Goal: Task Accomplishment & Management: Manage account settings

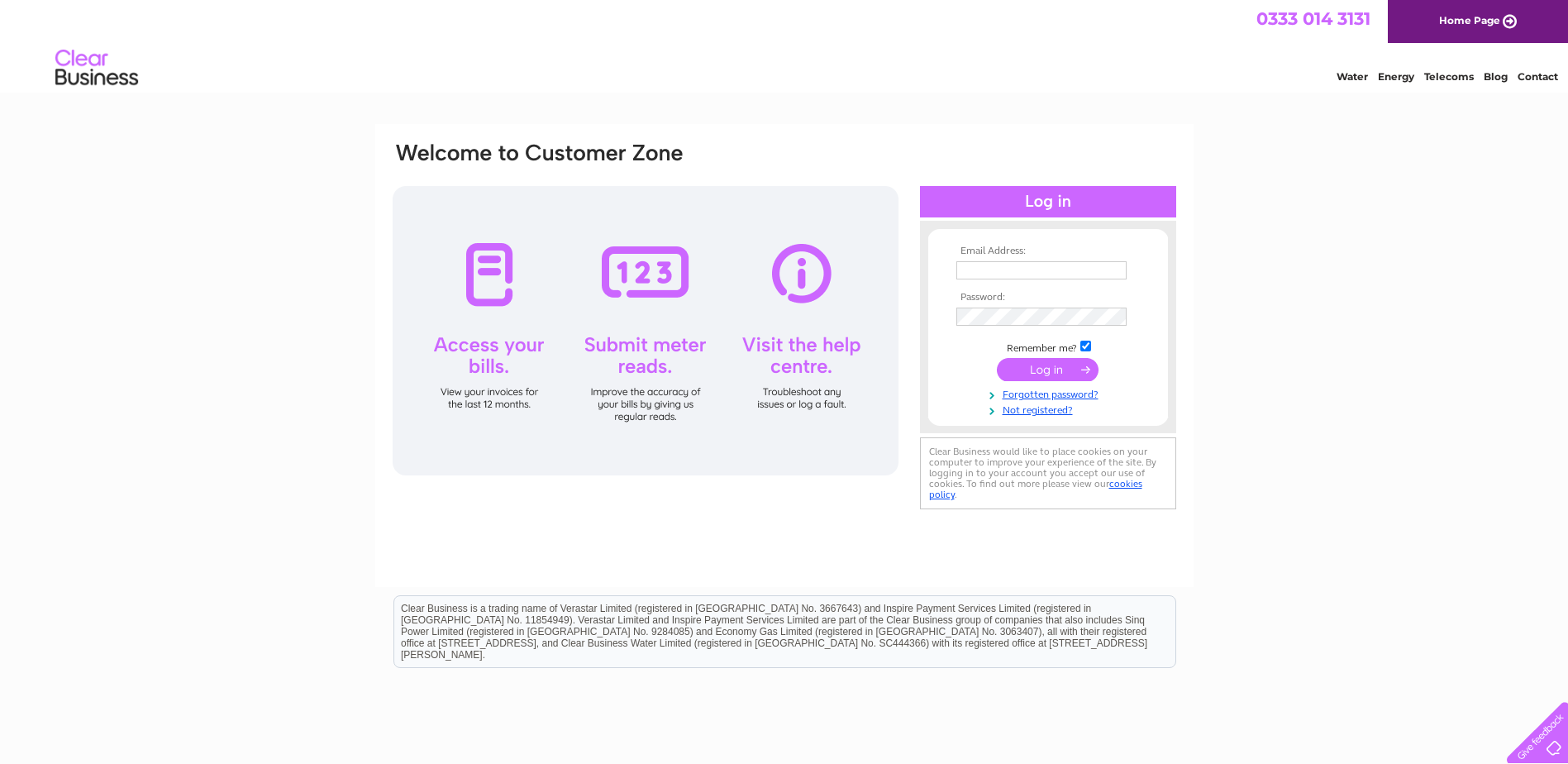
click at [1001, 276] on input "text" at bounding box center [1041, 270] width 171 height 18
type input "Vanillablackltd@gmail.com"
click at [1054, 395] on link "Forgotten password?" at bounding box center [1049, 395] width 188 height 15
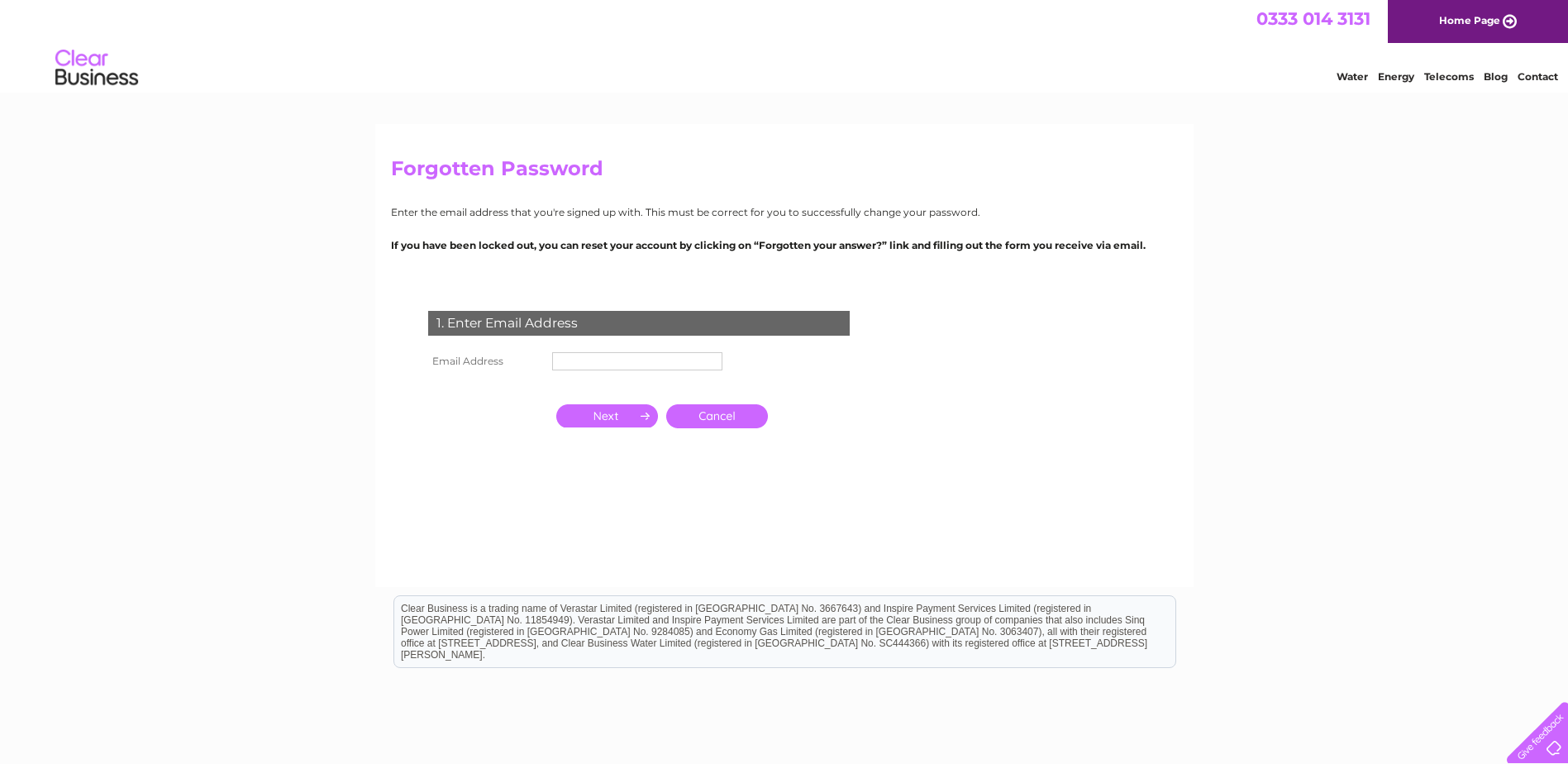
click at [656, 356] on input "text" at bounding box center [637, 361] width 171 height 18
type input "Vanillablackltd@gmail.com"
click at [611, 417] on input "button" at bounding box center [607, 418] width 102 height 23
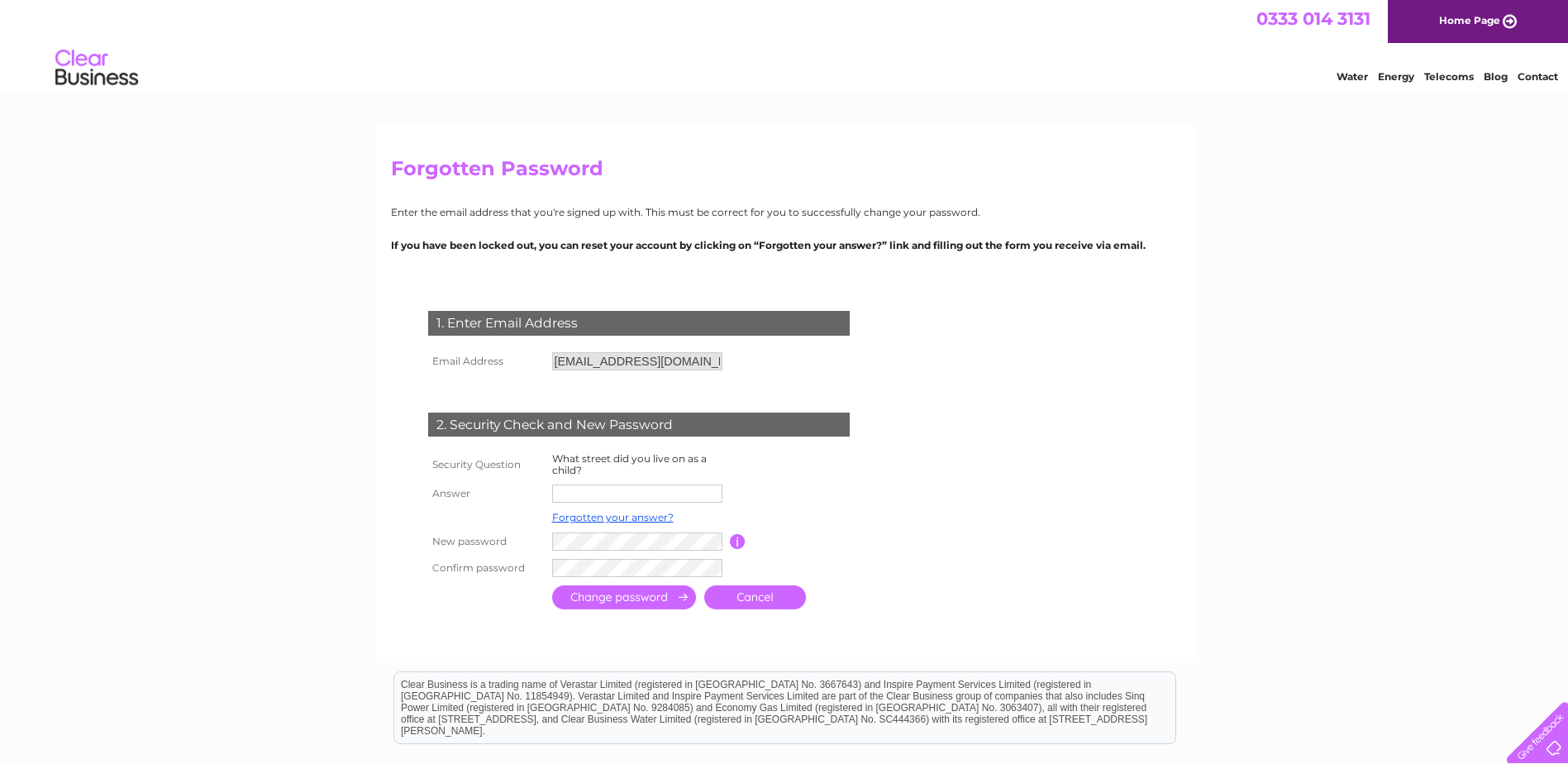
click at [621, 491] on input "text" at bounding box center [637, 493] width 171 height 18
click at [614, 524] on link "Forgotten your answer?" at bounding box center [612, 519] width 121 height 12
click at [612, 514] on link "Forgotten your answer?" at bounding box center [612, 517] width 121 height 12
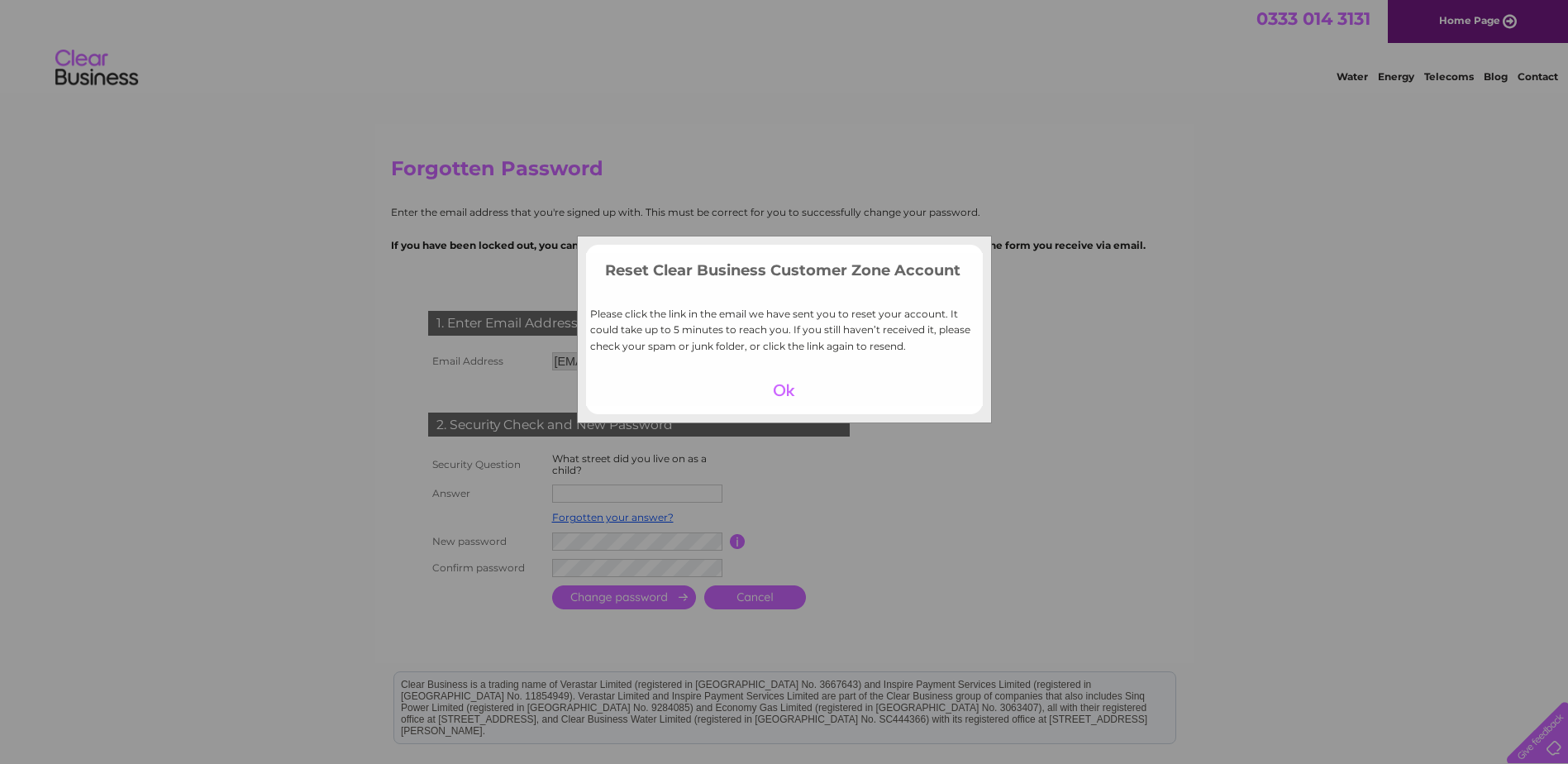
click at [786, 383] on div at bounding box center [784, 390] width 102 height 23
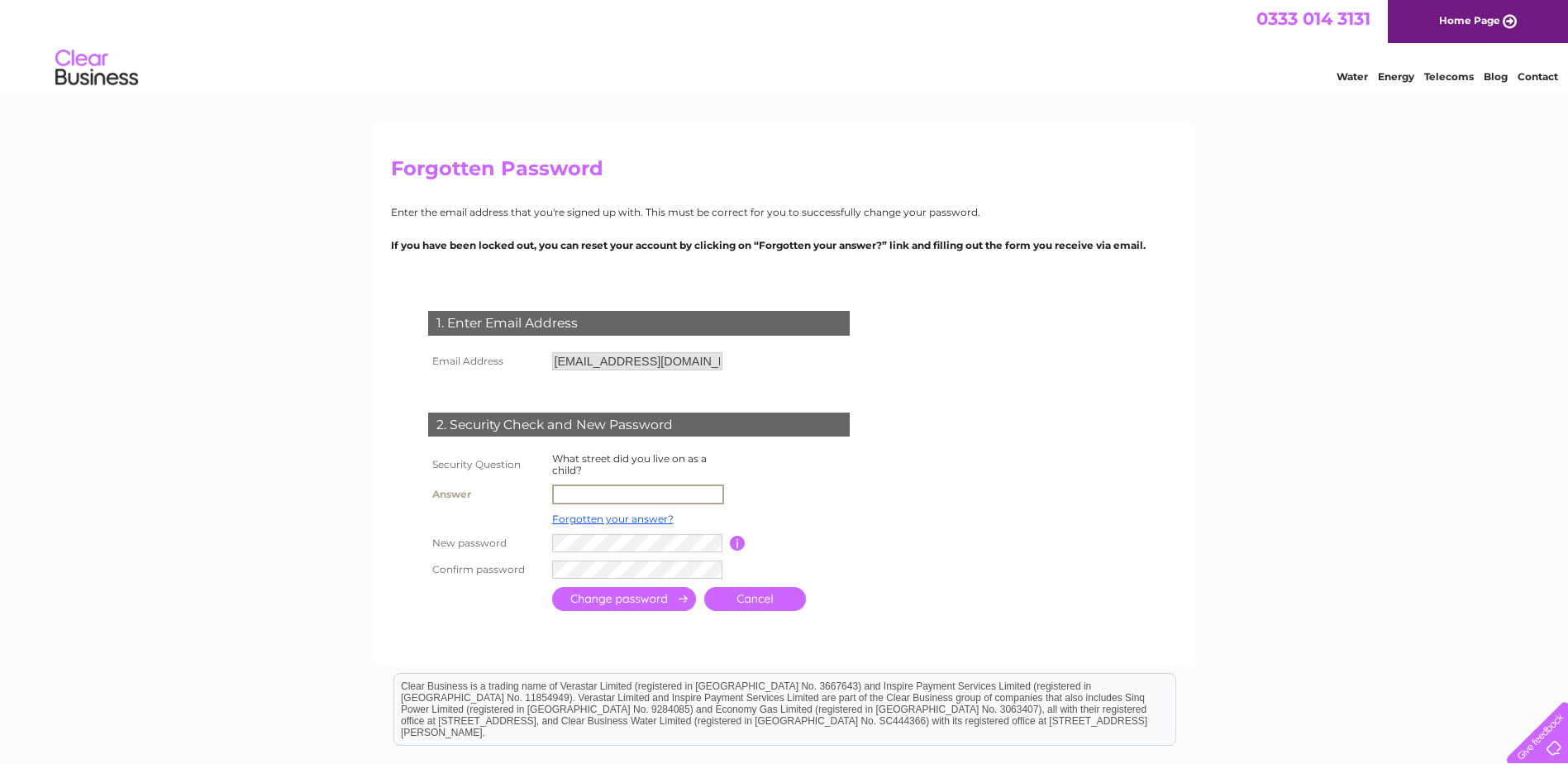
click at [611, 493] on input "text" at bounding box center [638, 494] width 172 height 20
click at [636, 496] on input "text" at bounding box center [638, 494] width 172 height 20
type input "chatton avenue"
drag, startPoint x: 572, startPoint y: 493, endPoint x: 1010, endPoint y: 394, distance: 449.0
click at [1010, 393] on form "1. Enter Email Address Email Address Vanillablackltd@gmail.com Cancel" at bounding box center [784, 463] width 787 height 371
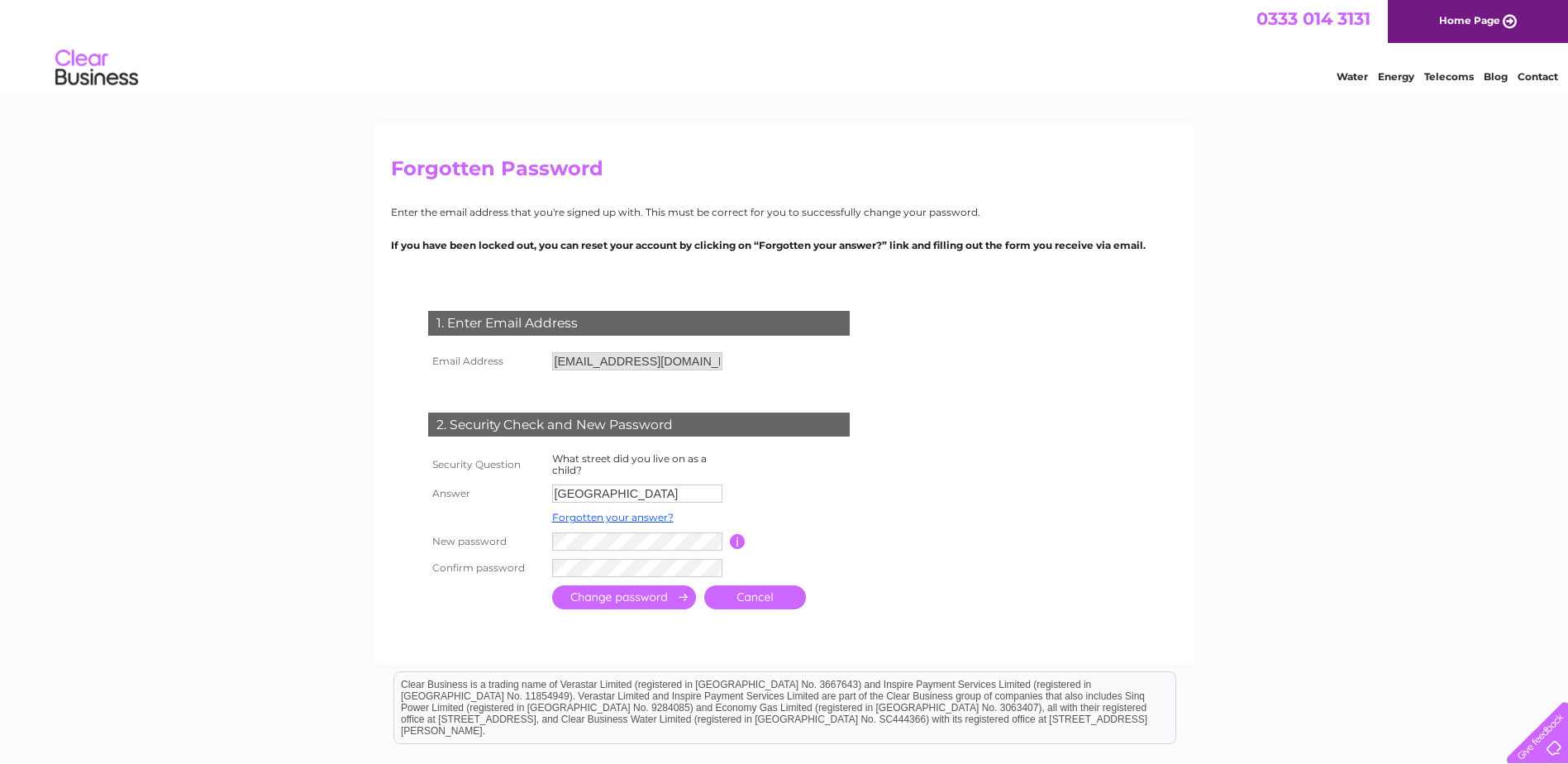
click at [597, 592] on input "submit" at bounding box center [623, 597] width 144 height 24
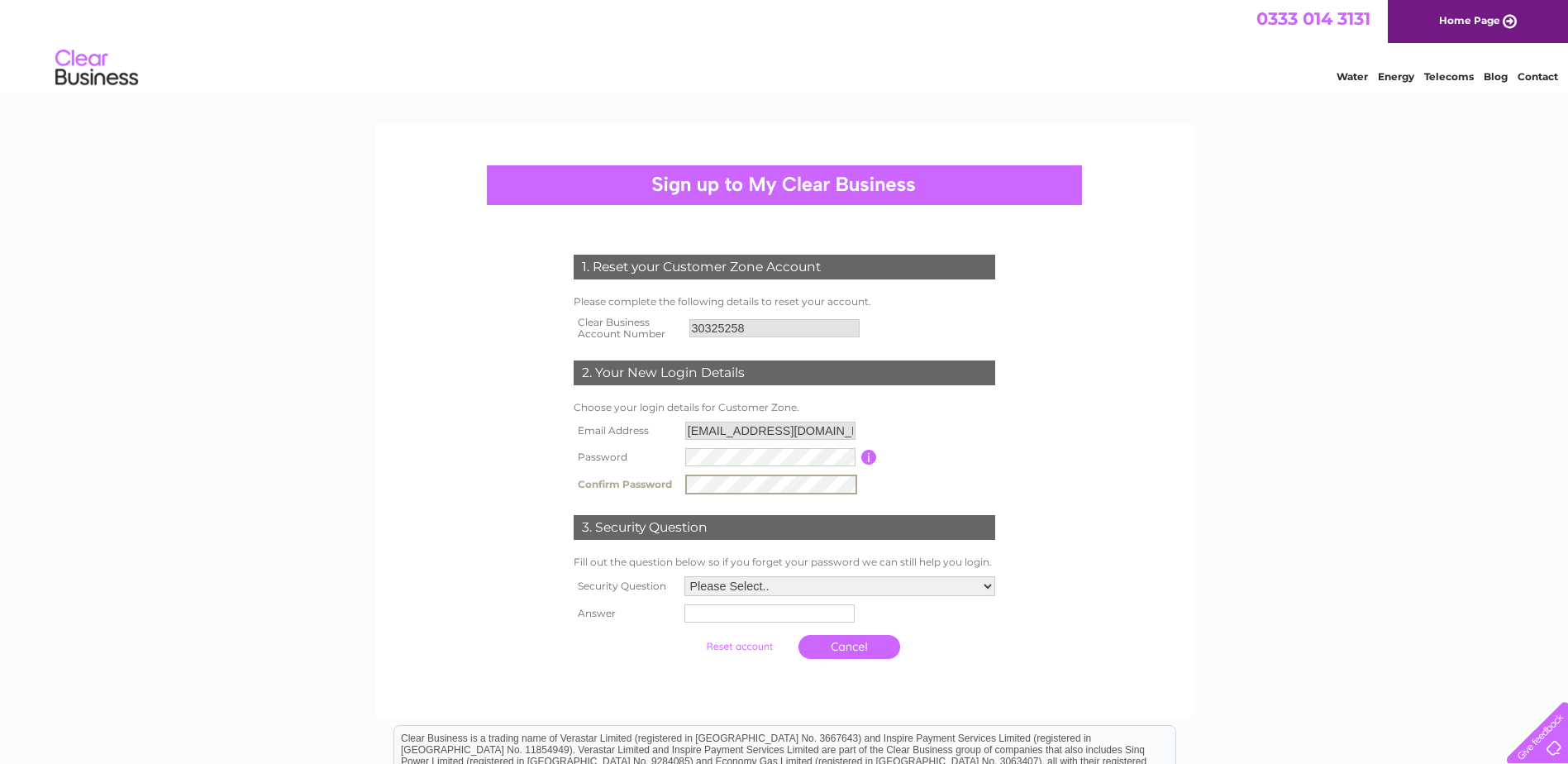
click at [750, 577] on select "Please Select.. In what town or city was your first job? In what town or city d…" at bounding box center [840, 587] width 311 height 20
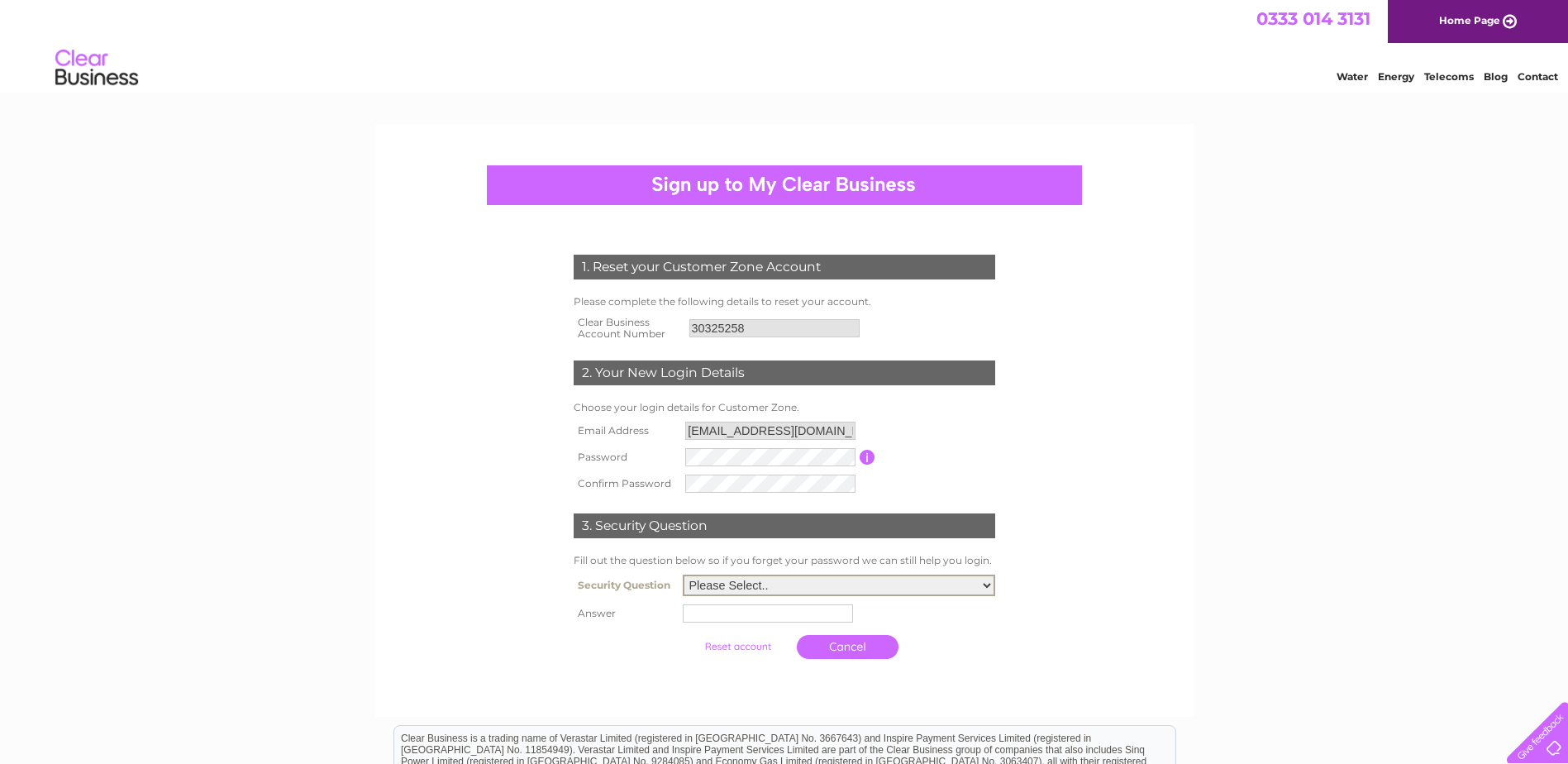
select select "4"
click at [682, 576] on select "Please Select.. In what town or city was your first job? In what town or city d…" at bounding box center [839, 586] width 313 height 22
click at [711, 616] on input "text" at bounding box center [770, 612] width 172 height 20
type input "Anton Place"
click at [730, 644] on input "submit" at bounding box center [739, 647] width 102 height 23
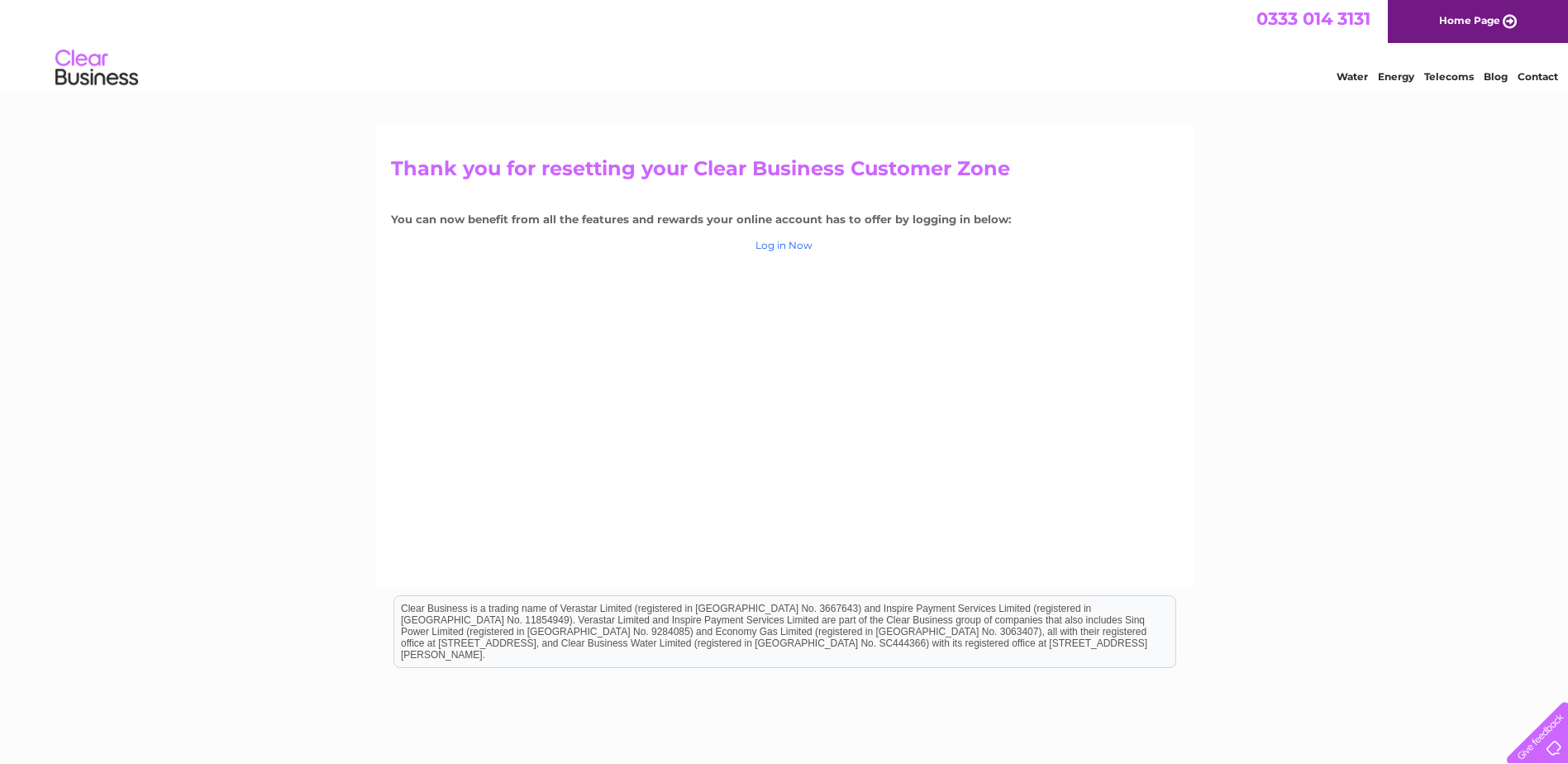
click at [789, 240] on link "Log in Now" at bounding box center [784, 245] width 57 height 12
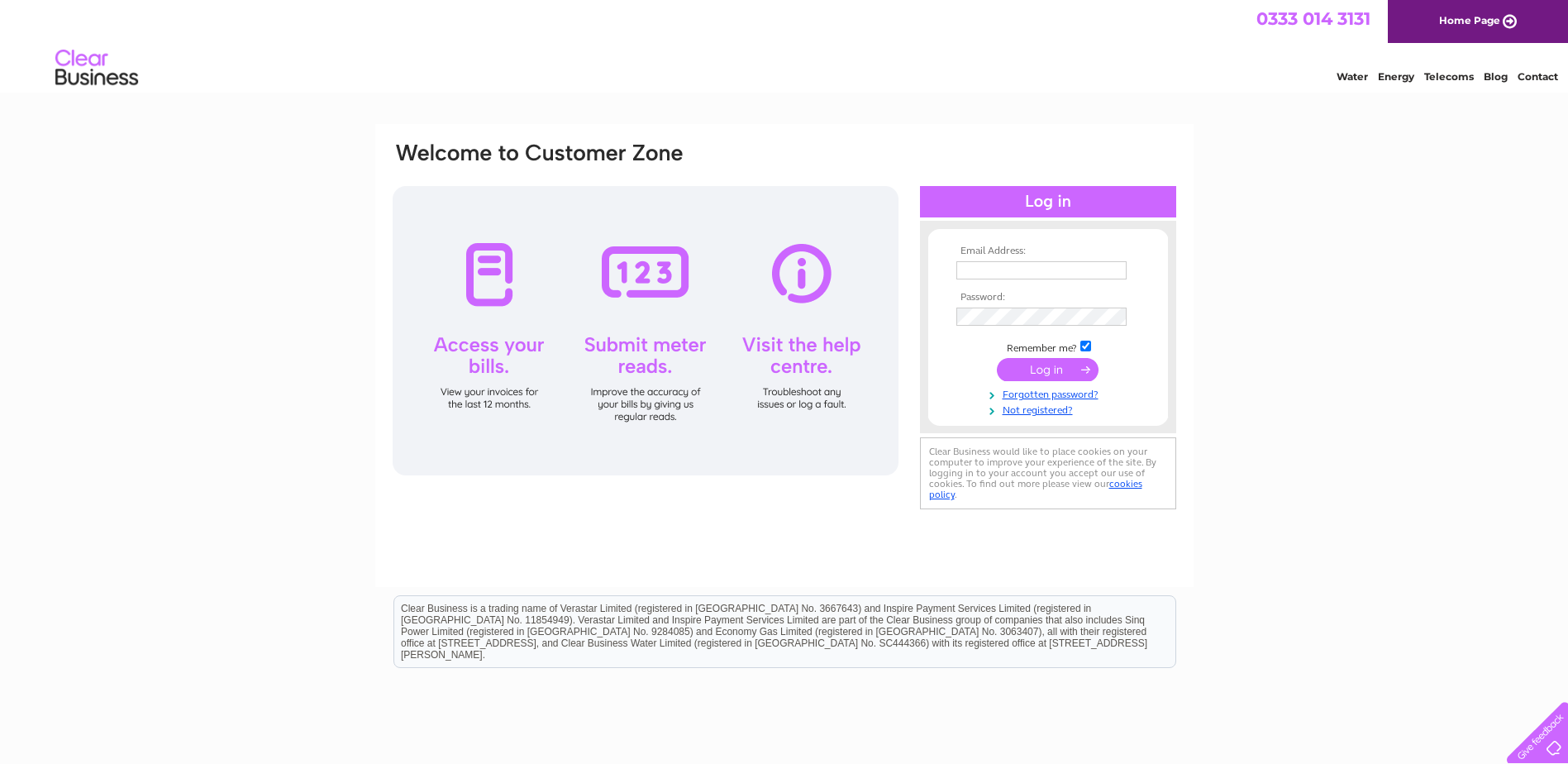
type input "vanillablackltd@gmail.com"
click at [1025, 371] on input "submit" at bounding box center [1048, 370] width 102 height 23
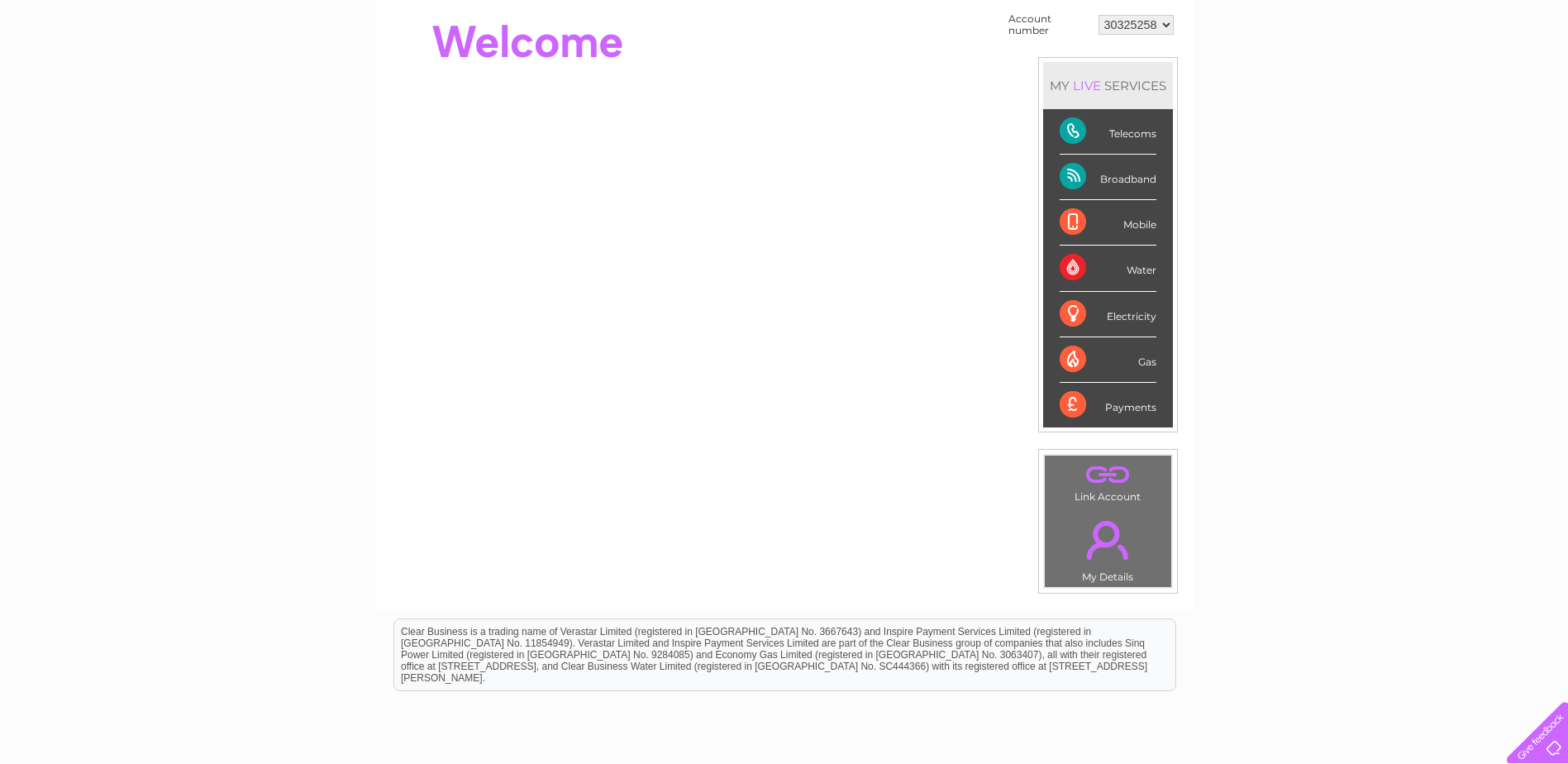
scroll to position [165, 0]
click at [1132, 512] on link "." at bounding box center [1109, 538] width 118 height 58
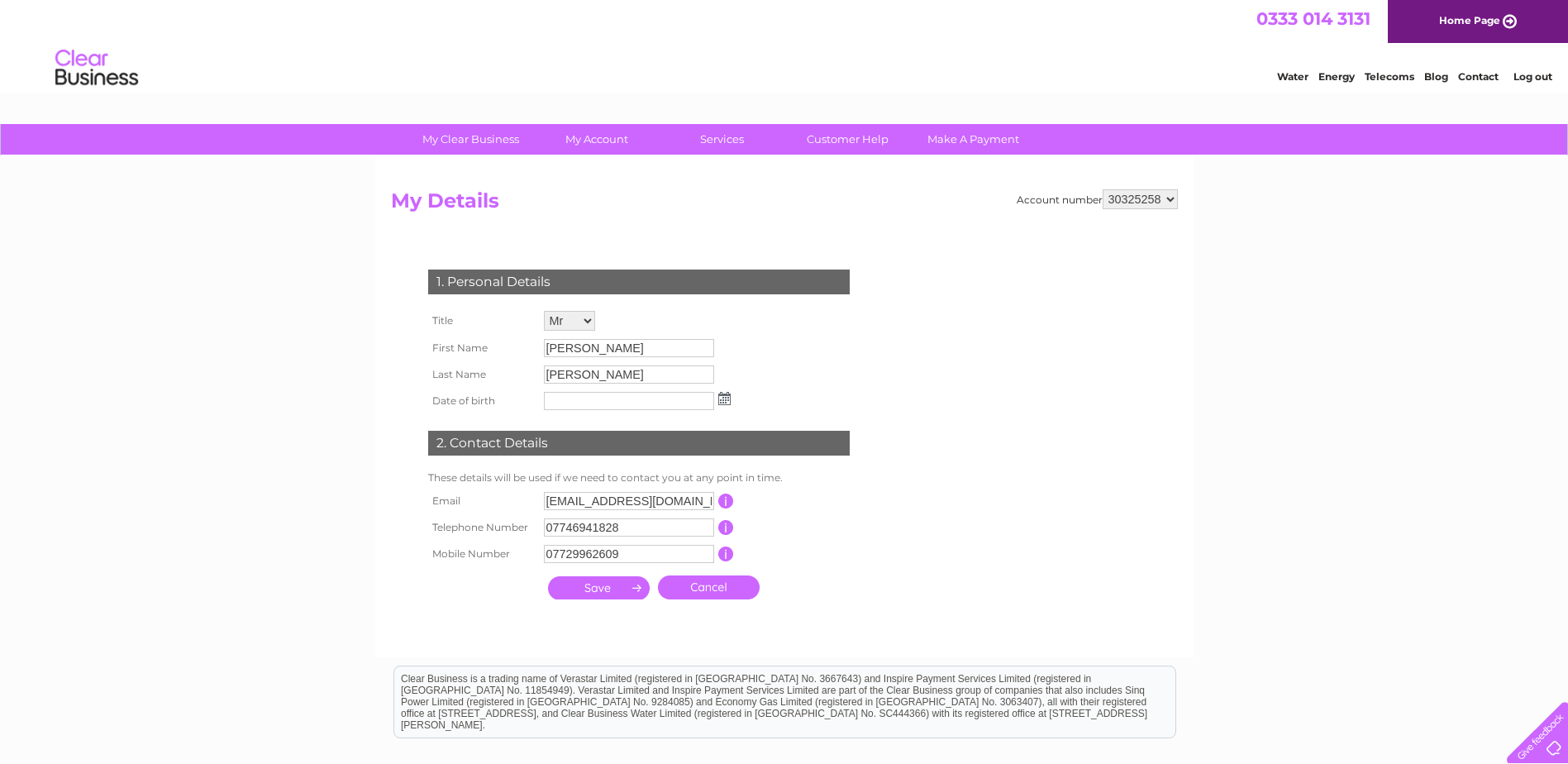
click at [599, 403] on input "text" at bounding box center [629, 401] width 171 height 18
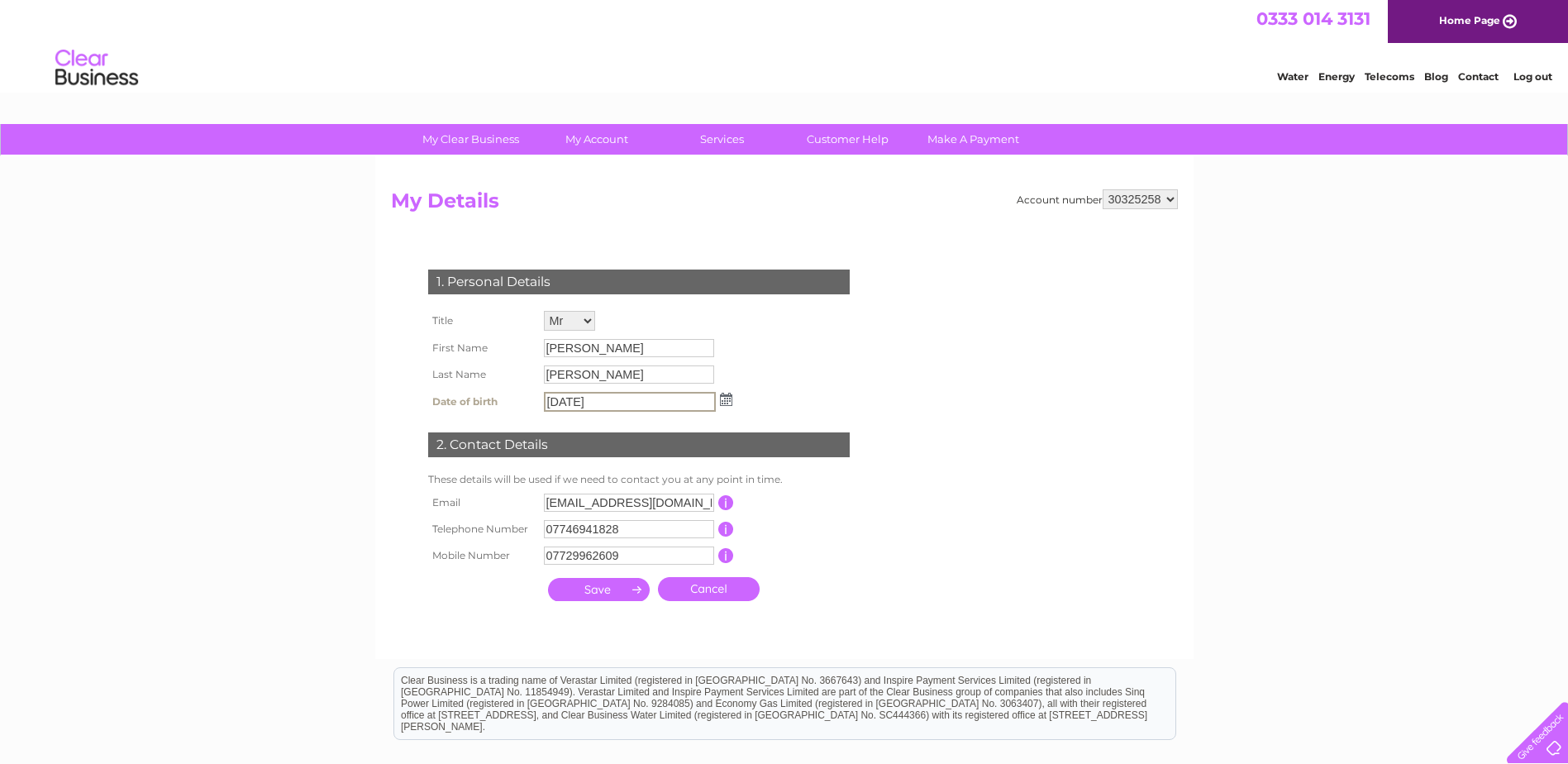
type input "01/12/1977"
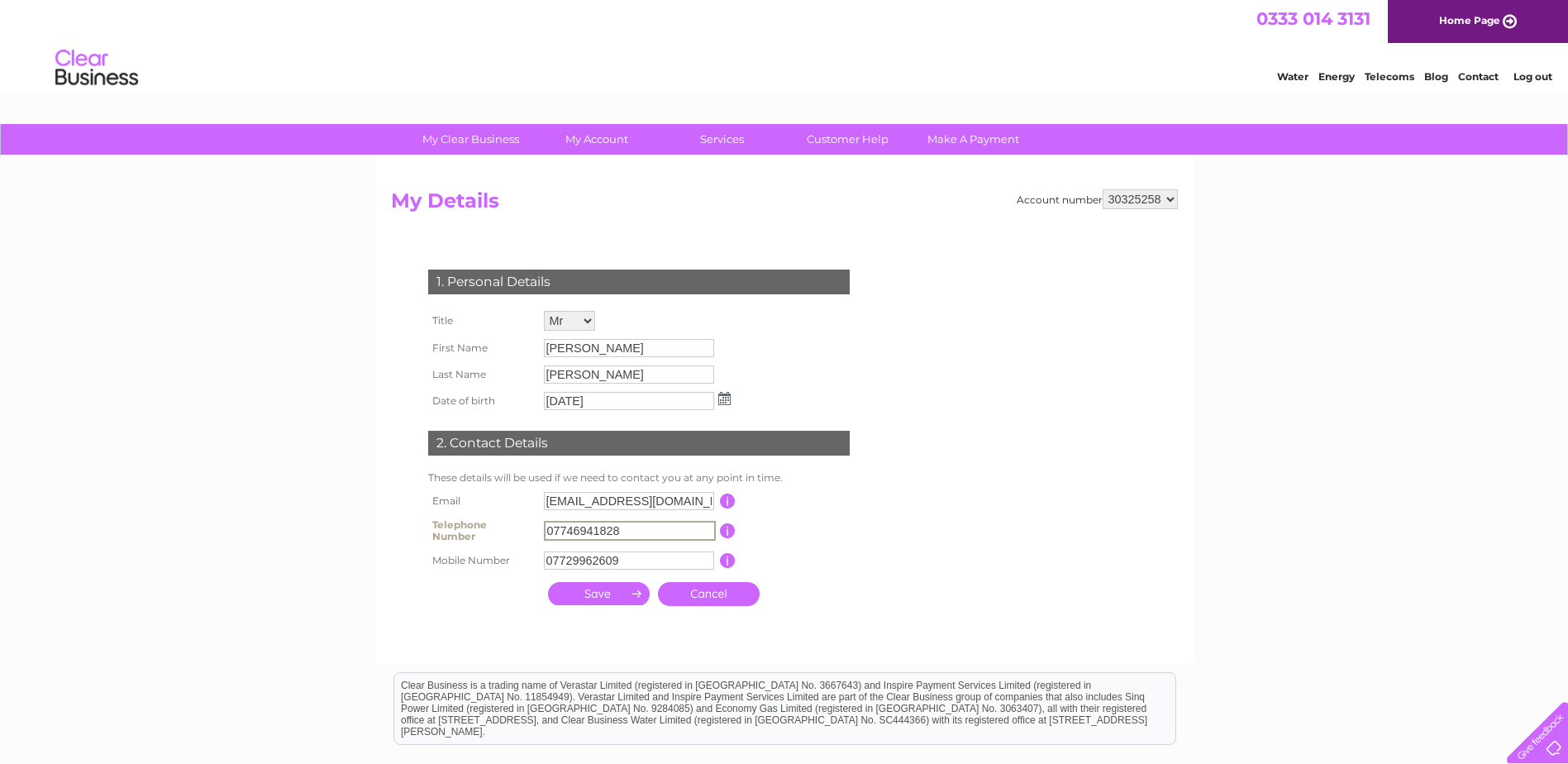
drag, startPoint x: 637, startPoint y: 530, endPoint x: 465, endPoint y: 535, distance: 172.1
click at [465, 535] on tr "Telephone Number 07746941828 This should be a valid landline telephone number s…" at bounding box center [646, 530] width 444 height 33
type input "07802408251"
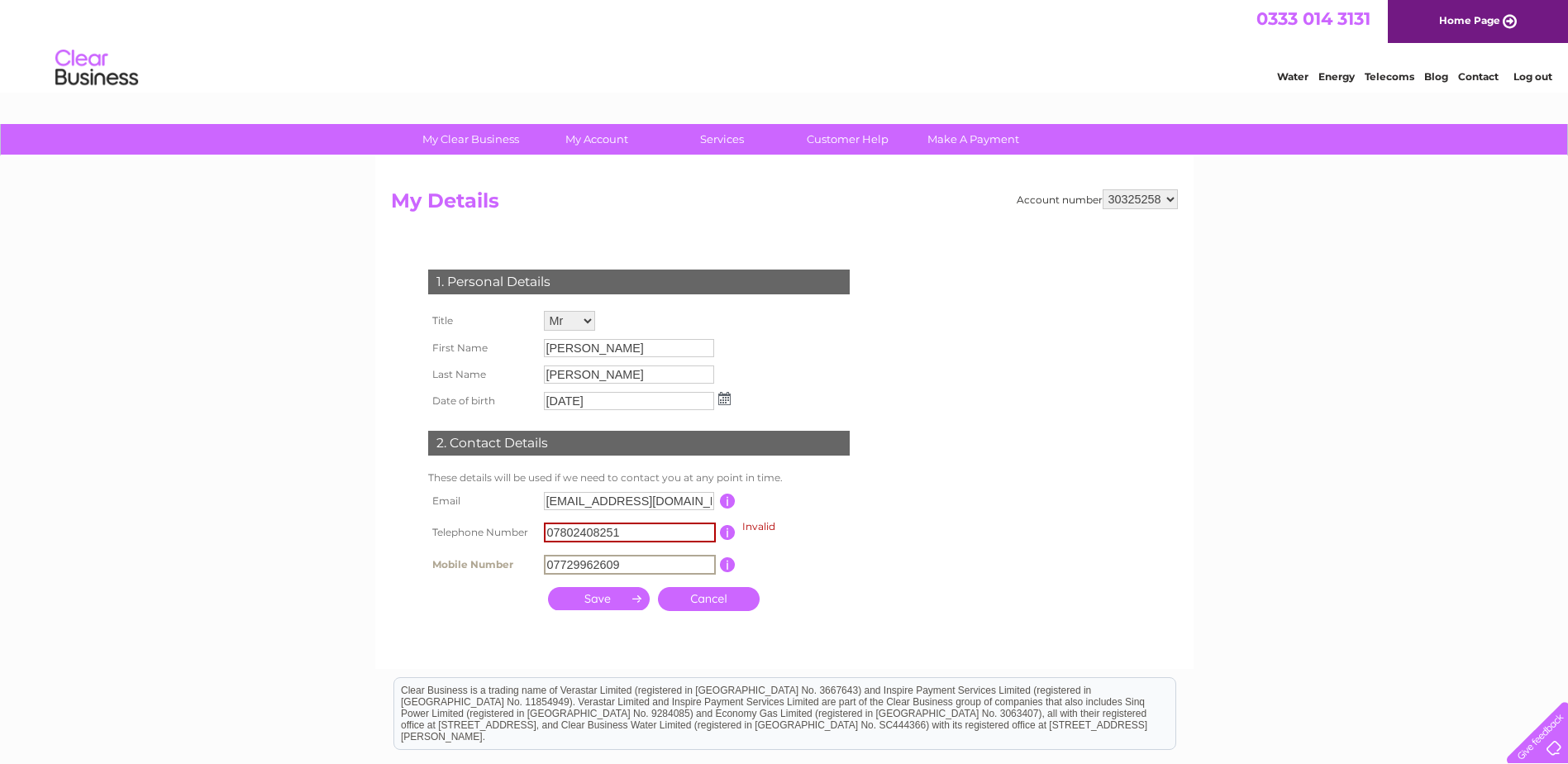
drag, startPoint x: 645, startPoint y: 562, endPoint x: 437, endPoint y: 570, distance: 208.2
click at [437, 570] on tr "Mobile Number 07729962609 This should be a valid mobile number starting with 07…" at bounding box center [646, 565] width 444 height 28
click at [612, 565] on input "text" at bounding box center [630, 565] width 172 height 20
type input "07802408251"
click at [595, 595] on input "submit" at bounding box center [599, 599] width 102 height 23
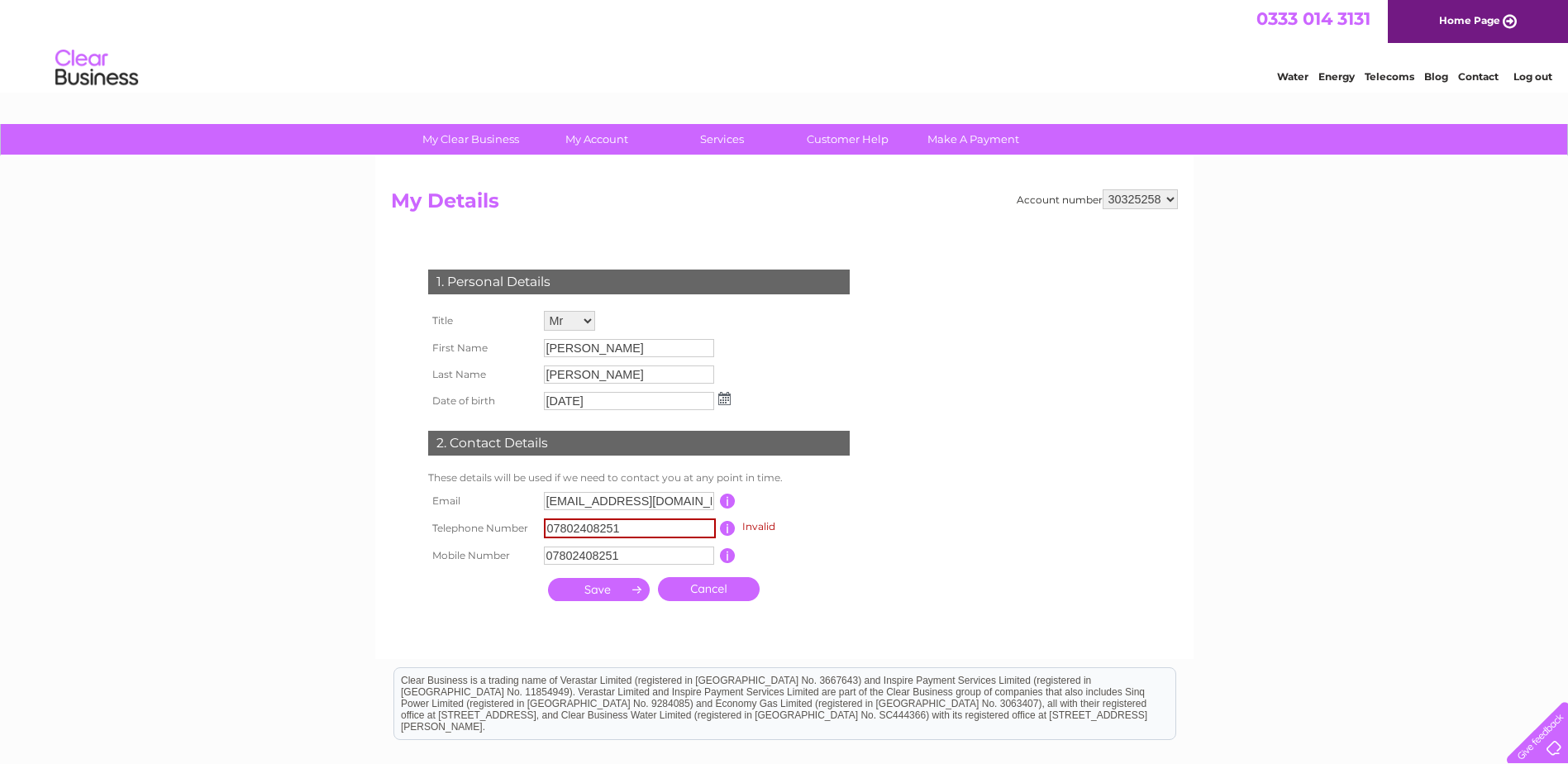
click at [580, 596] on input "submit" at bounding box center [599, 589] width 102 height 23
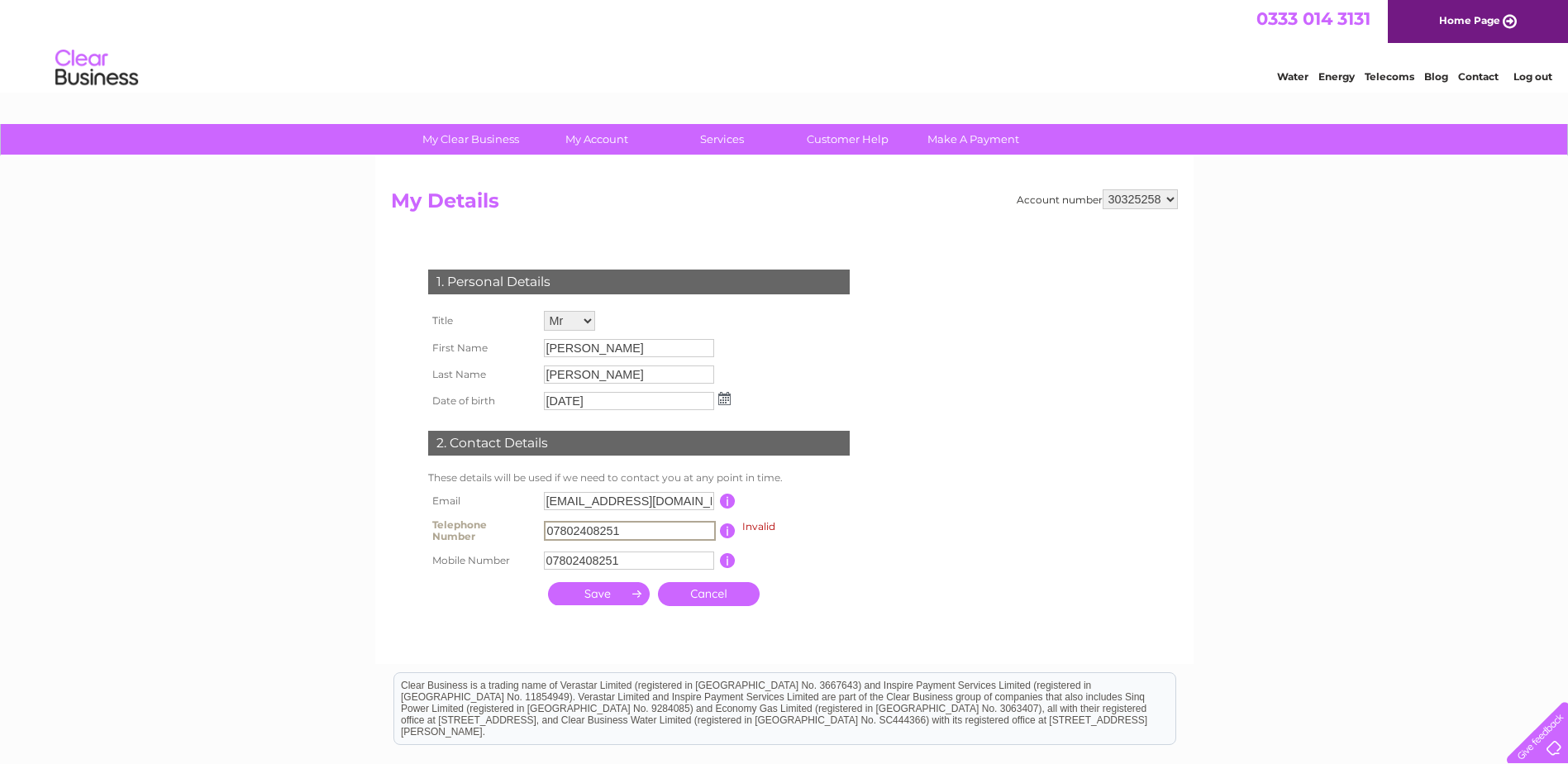
drag, startPoint x: 636, startPoint y: 533, endPoint x: 365, endPoint y: 552, distance: 271.7
click at [365, 552] on div "My Clear Business Login Details My Details My Preferences Link Account My Accou…" at bounding box center [784, 535] width 1568 height 823
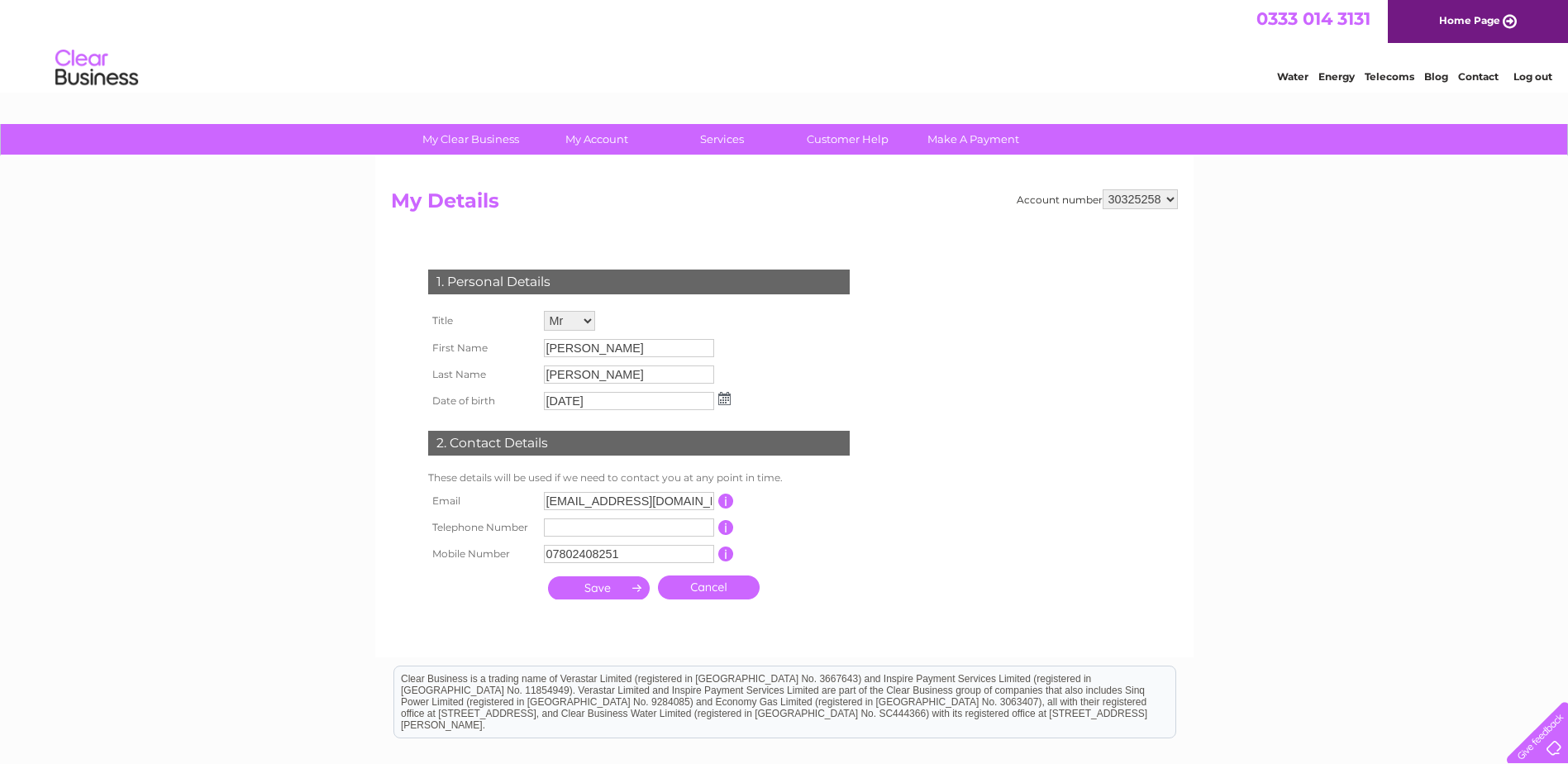
click at [436, 606] on th at bounding box center [481, 588] width 115 height 40
click at [564, 585] on input "submit" at bounding box center [599, 588] width 102 height 23
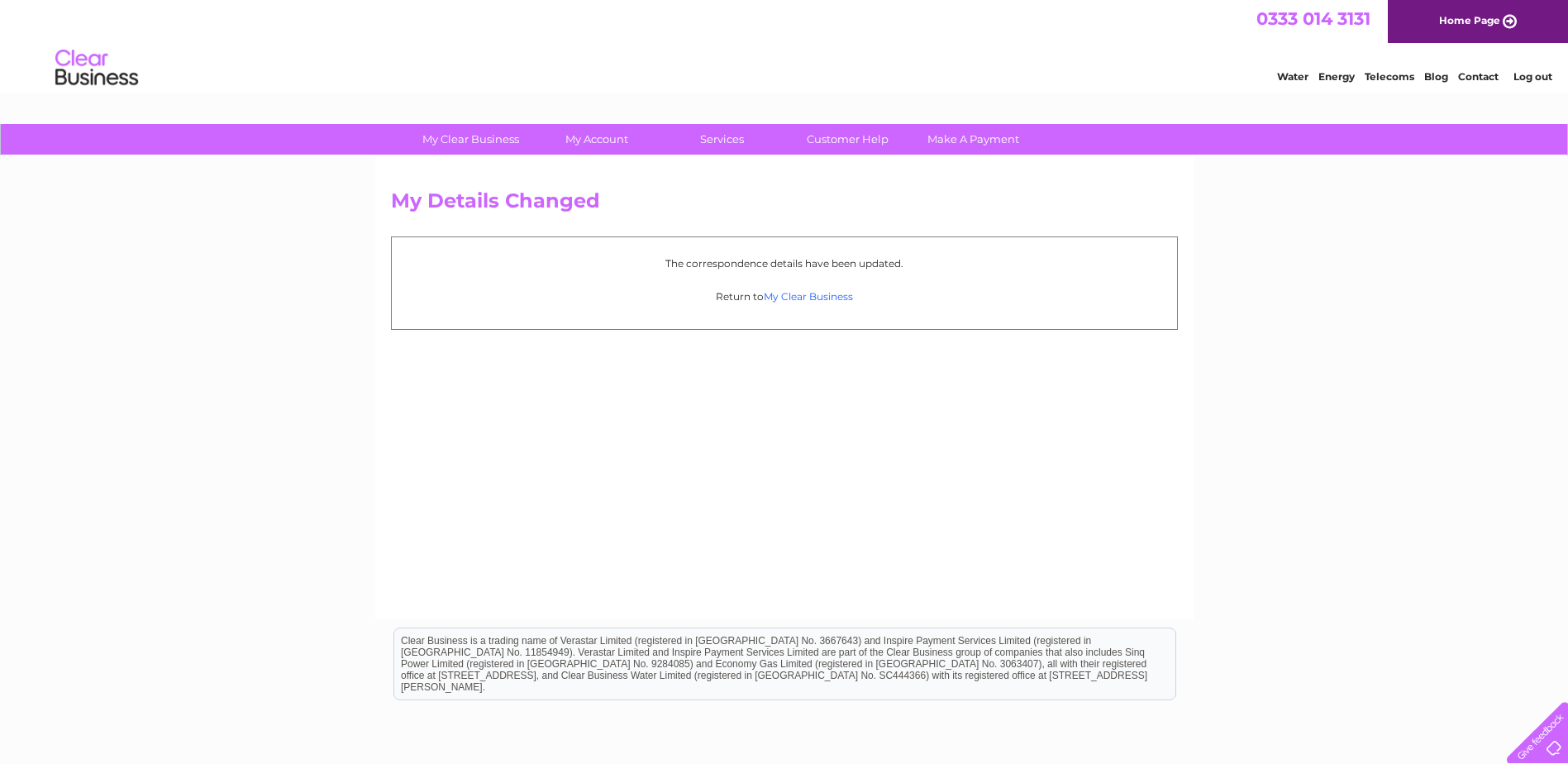
click at [791, 297] on link "My Clear Business" at bounding box center [808, 296] width 90 height 12
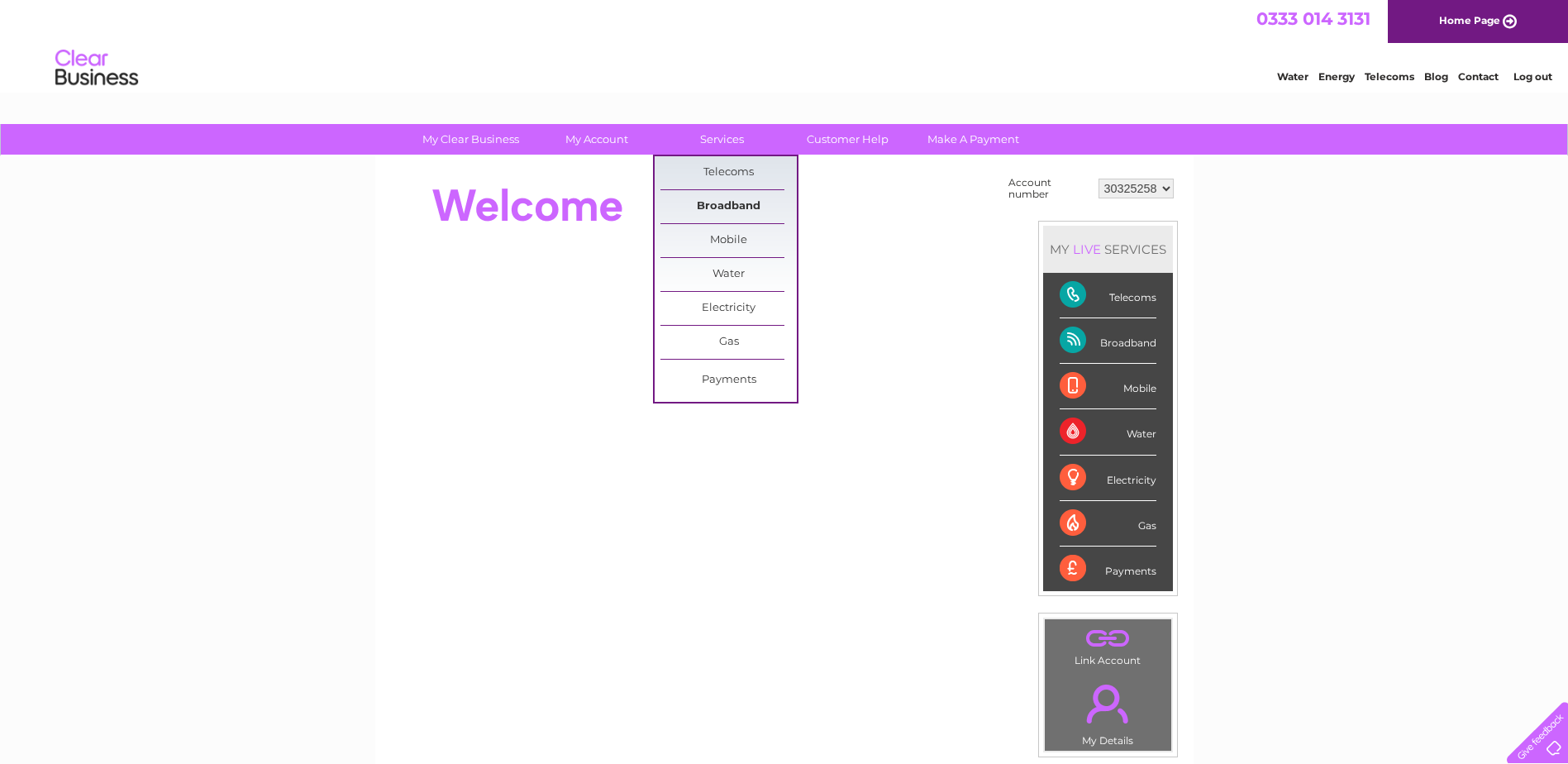
click at [730, 204] on link "Broadband" at bounding box center [728, 206] width 136 height 33
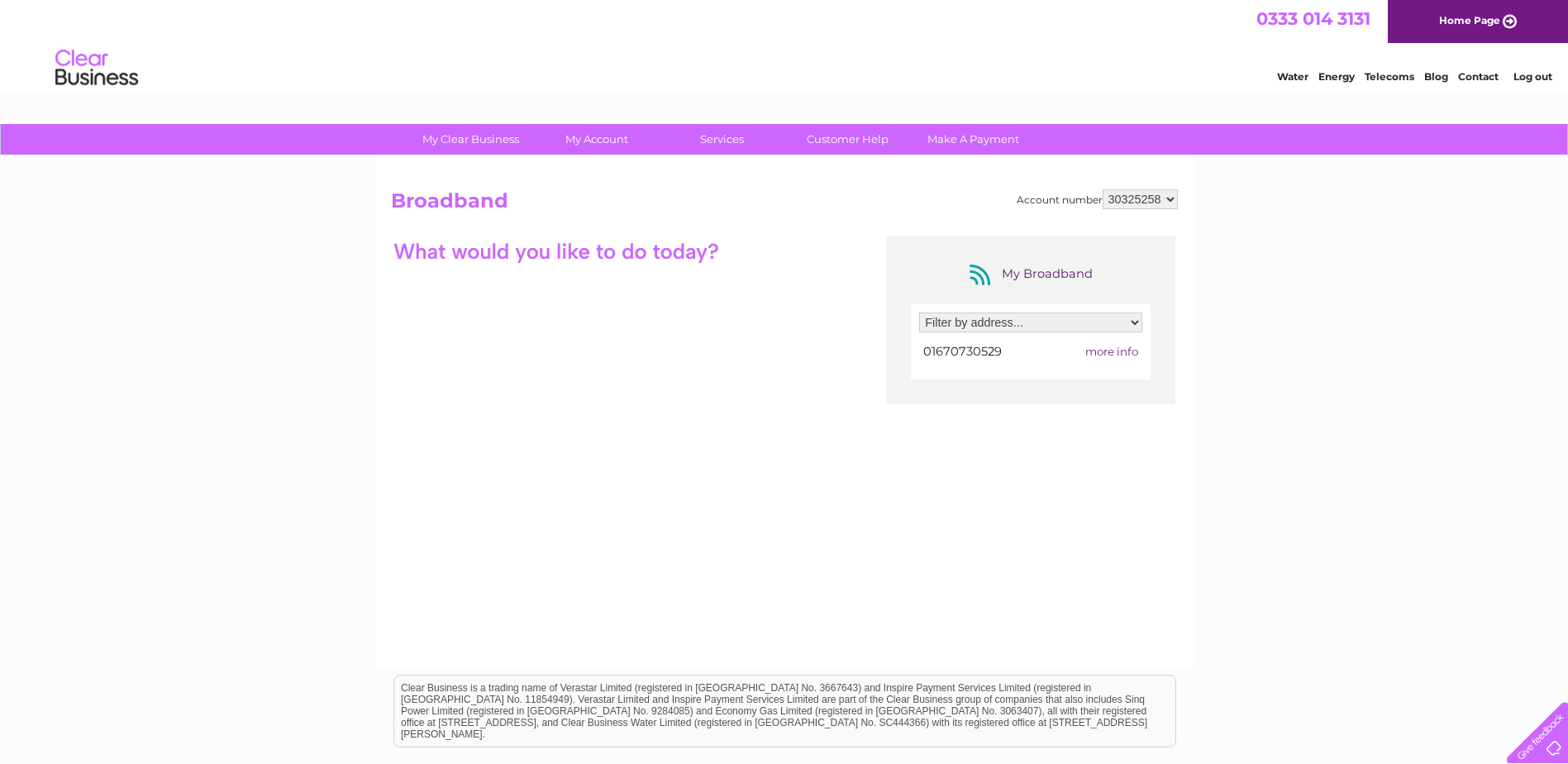
click at [1011, 321] on select "Filter by address... Brockwell Tandoori, 1B Brockwell Centre, Northumbrian Road…" at bounding box center [1030, 322] width 223 height 20
select select "2727719"
click at [919, 313] on select "Filter by address... Brockwell Tandoori, 1B Brockwell Centre, Northumbrian Road…" at bounding box center [1030, 322] width 223 height 20
click at [1109, 358] on span "more info" at bounding box center [1112, 352] width 53 height 13
click at [1106, 350] on span "more info" at bounding box center [1112, 352] width 53 height 13
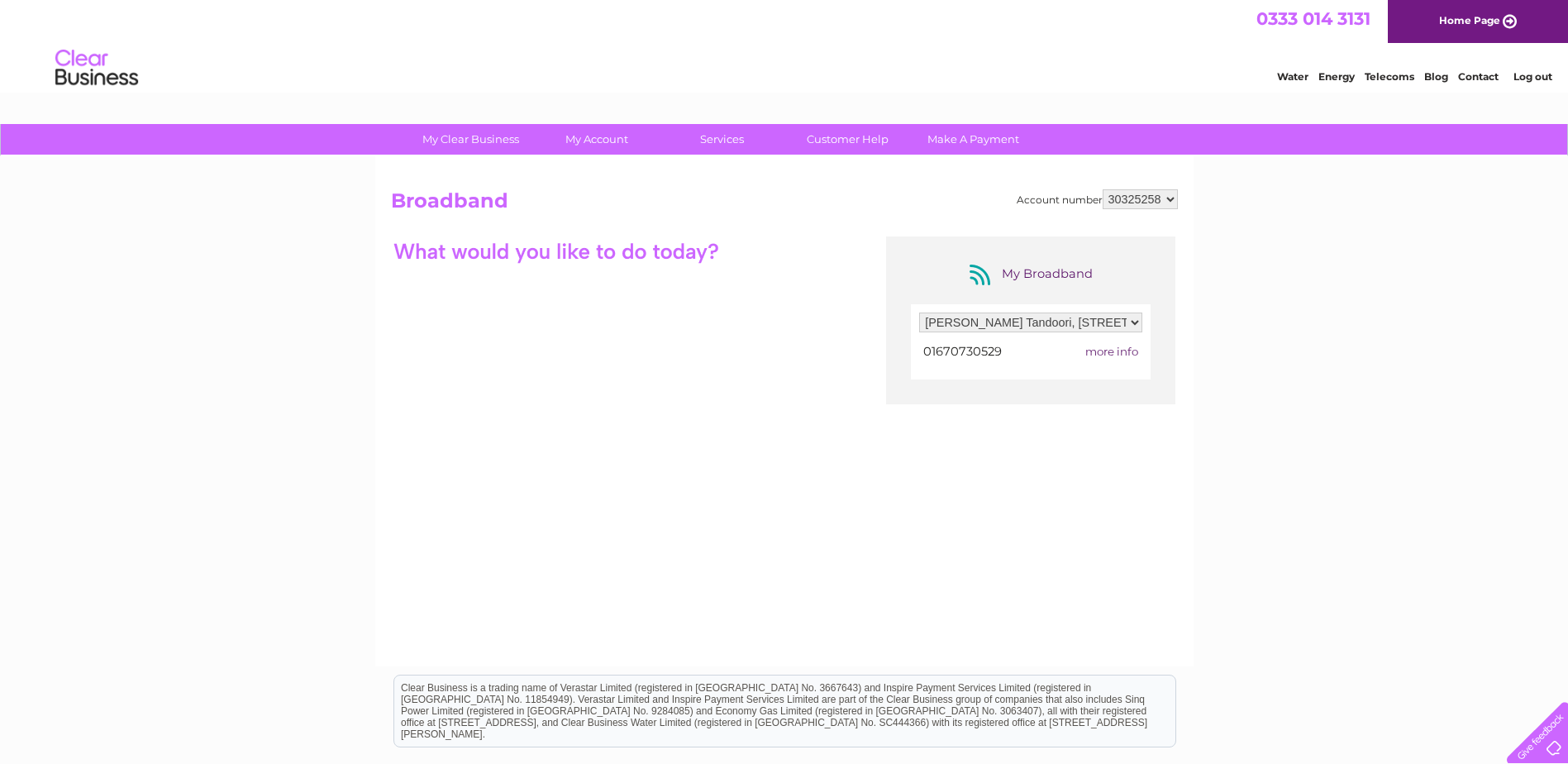
click at [982, 352] on span "01670730529" at bounding box center [963, 352] width 78 height 15
click at [1095, 349] on span "more info" at bounding box center [1112, 352] width 53 height 13
click at [1100, 349] on span "more info" at bounding box center [1112, 352] width 53 height 13
click at [1100, 351] on span "more info" at bounding box center [1112, 352] width 53 height 13
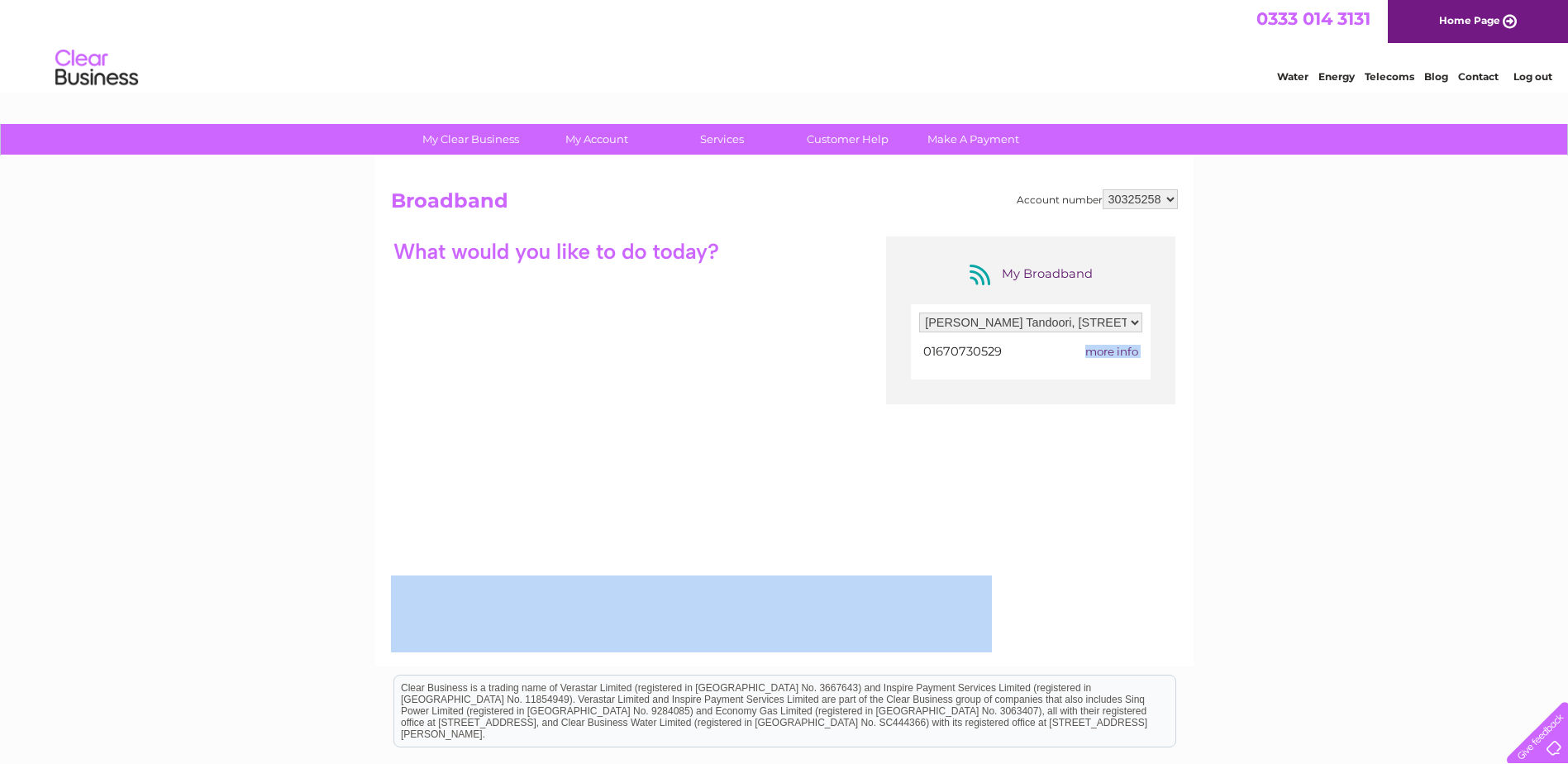
click at [1100, 351] on span "more info" at bounding box center [1112, 352] width 53 height 13
drag, startPoint x: 1100, startPoint y: 351, endPoint x: 1074, endPoint y: 368, distance: 31.1
click at [1081, 368] on div "Filter by address... Brockwell Tandoori, 1B Brockwell Centre, Northumbrian Road…" at bounding box center [1031, 341] width 240 height 75
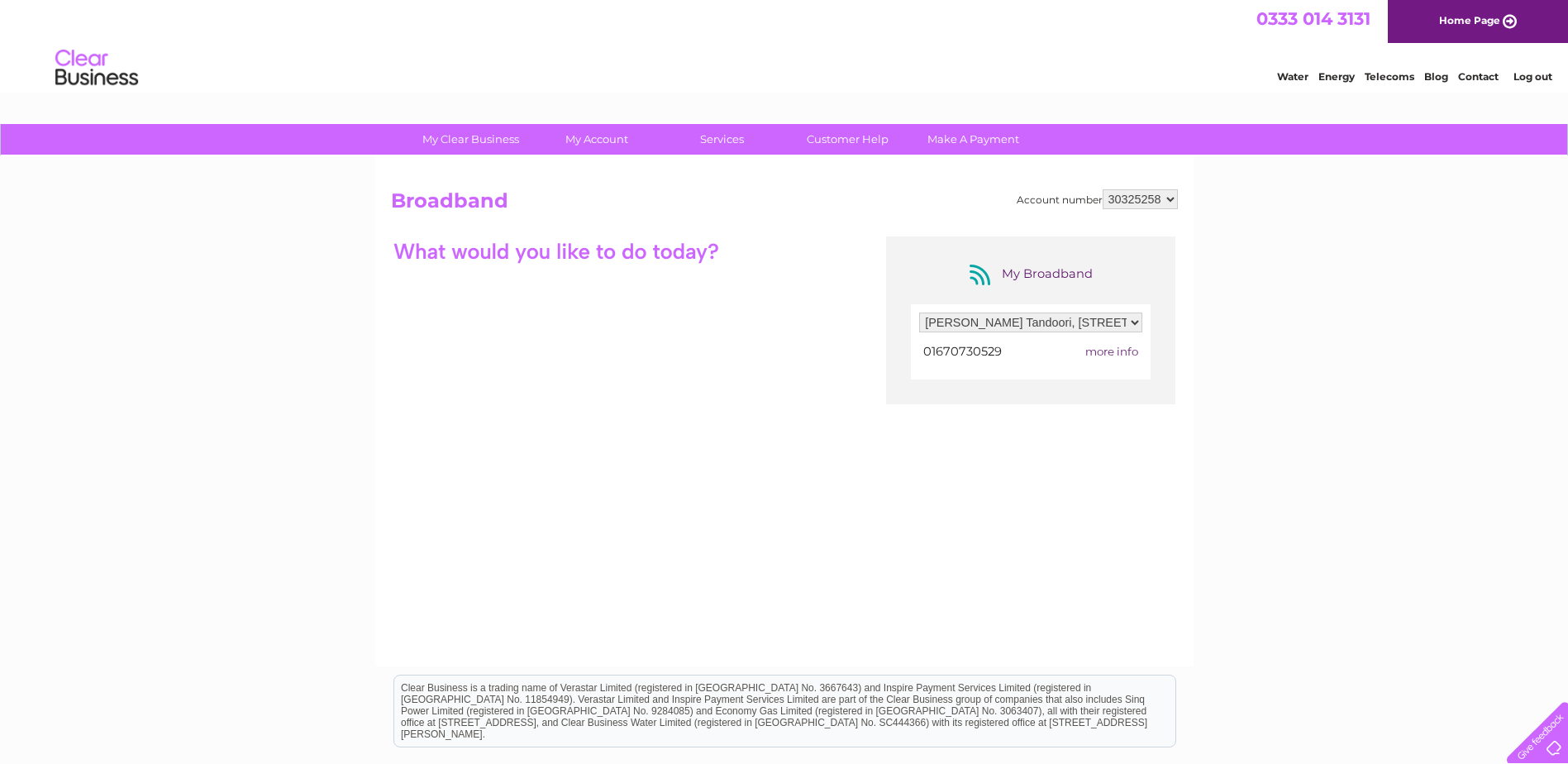
click at [639, 253] on div at bounding box center [556, 251] width 331 height 29
click at [666, 335] on div "My Broadband Filter by address... Brockwell Tandoori, 1B Brockwell Centre, Nort…" at bounding box center [784, 398] width 787 height 322
click at [867, 144] on link "Customer Help" at bounding box center [847, 139] width 136 height 31
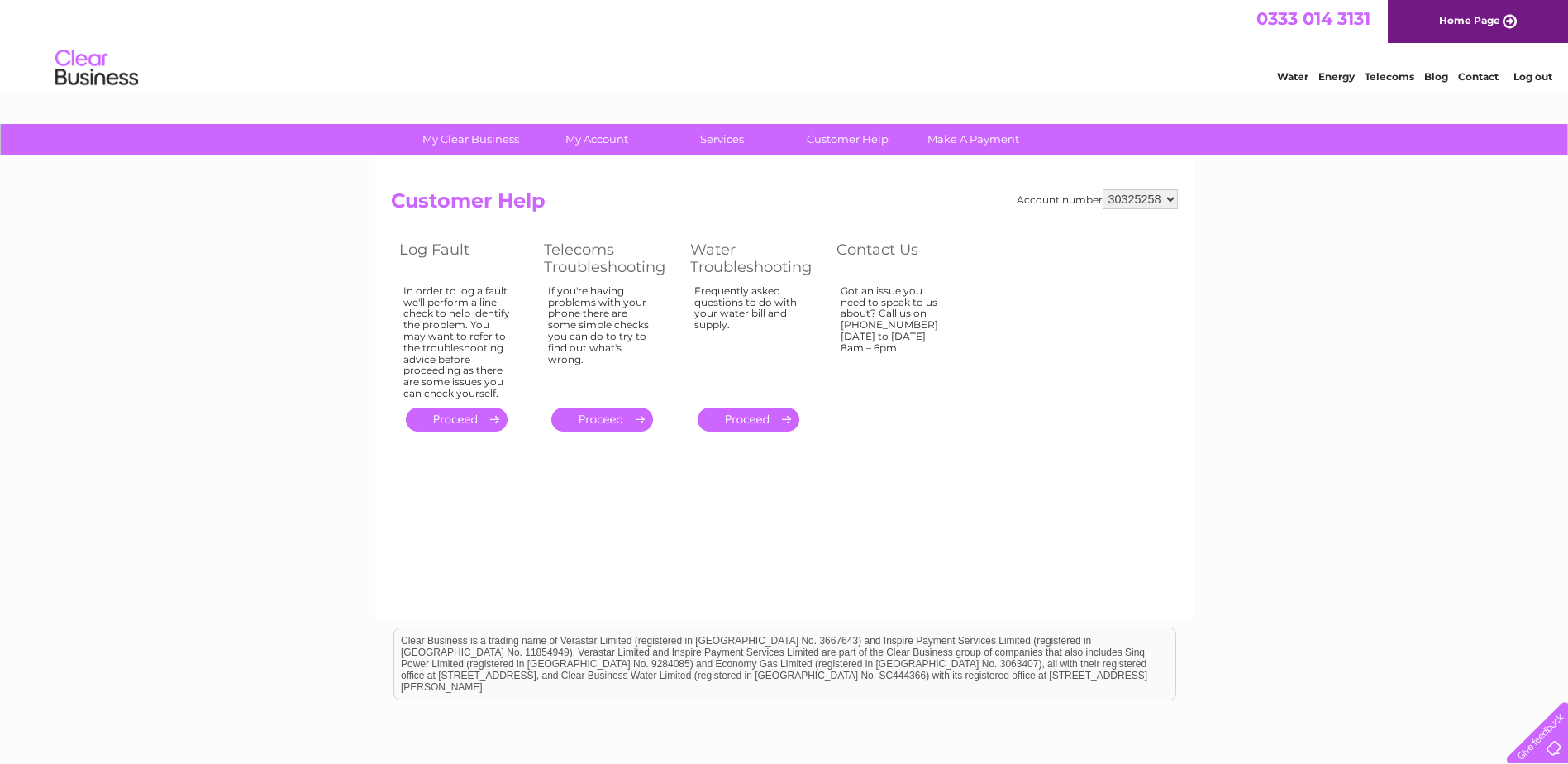
click at [438, 419] on link "." at bounding box center [457, 420] width 102 height 24
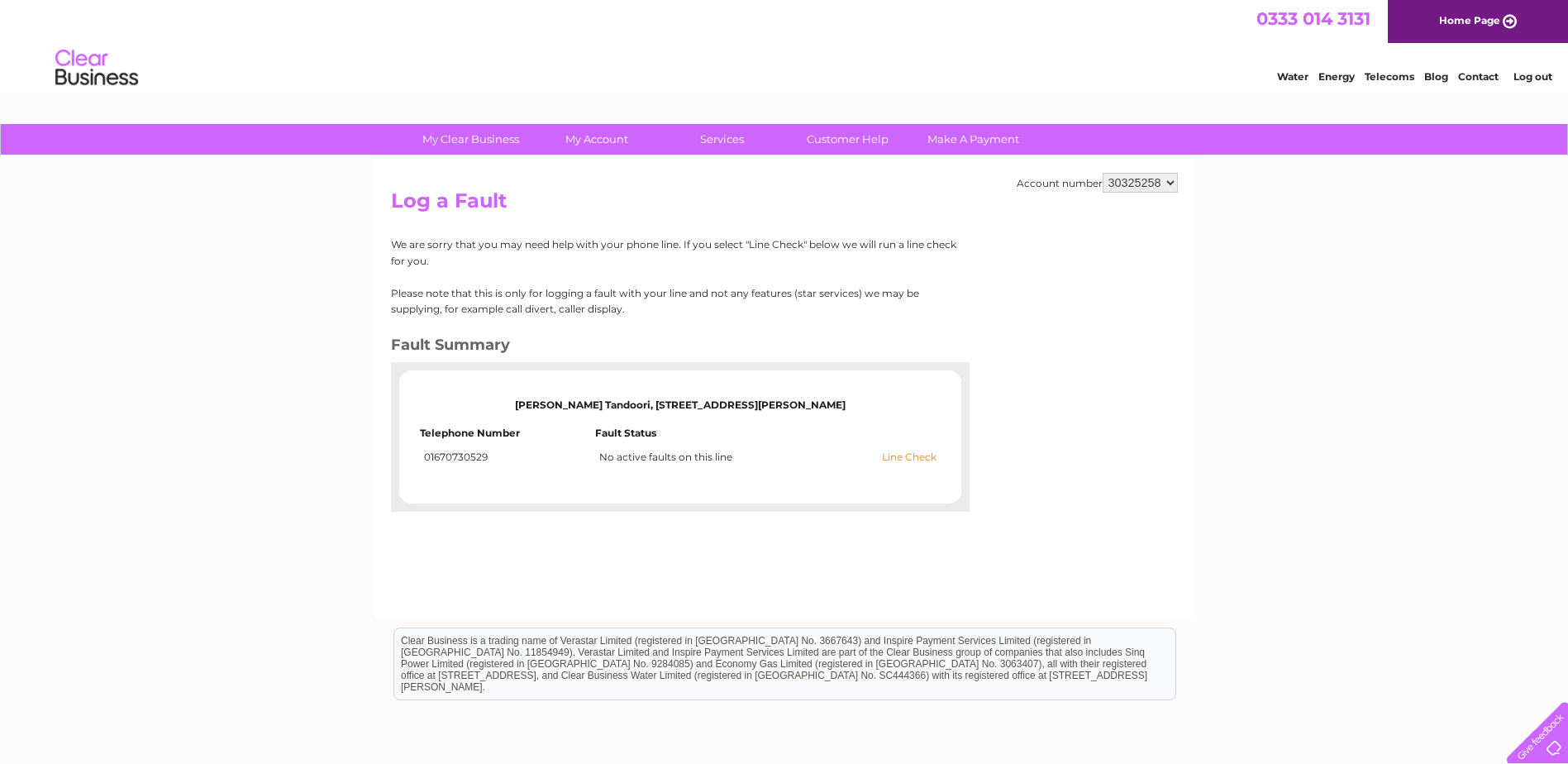
click at [891, 464] on link "Line Check" at bounding box center [908, 458] width 54 height 11
drag, startPoint x: 1161, startPoint y: 677, endPoint x: 523, endPoint y: 689, distance: 638.1
click at [523, 689] on div "Clear Business is a trading name of Verastar Limited (registered in [GEOGRAPHIC…" at bounding box center [784, 664] width 783 height 72
drag, startPoint x: 523, startPoint y: 689, endPoint x: 534, endPoint y: 745, distance: 57.1
click at [534, 726] on html "Clear Business is a trading name of Verastar Limited (registered in [GEOGRAPHIC…" at bounding box center [784, 672] width 1568 height 106
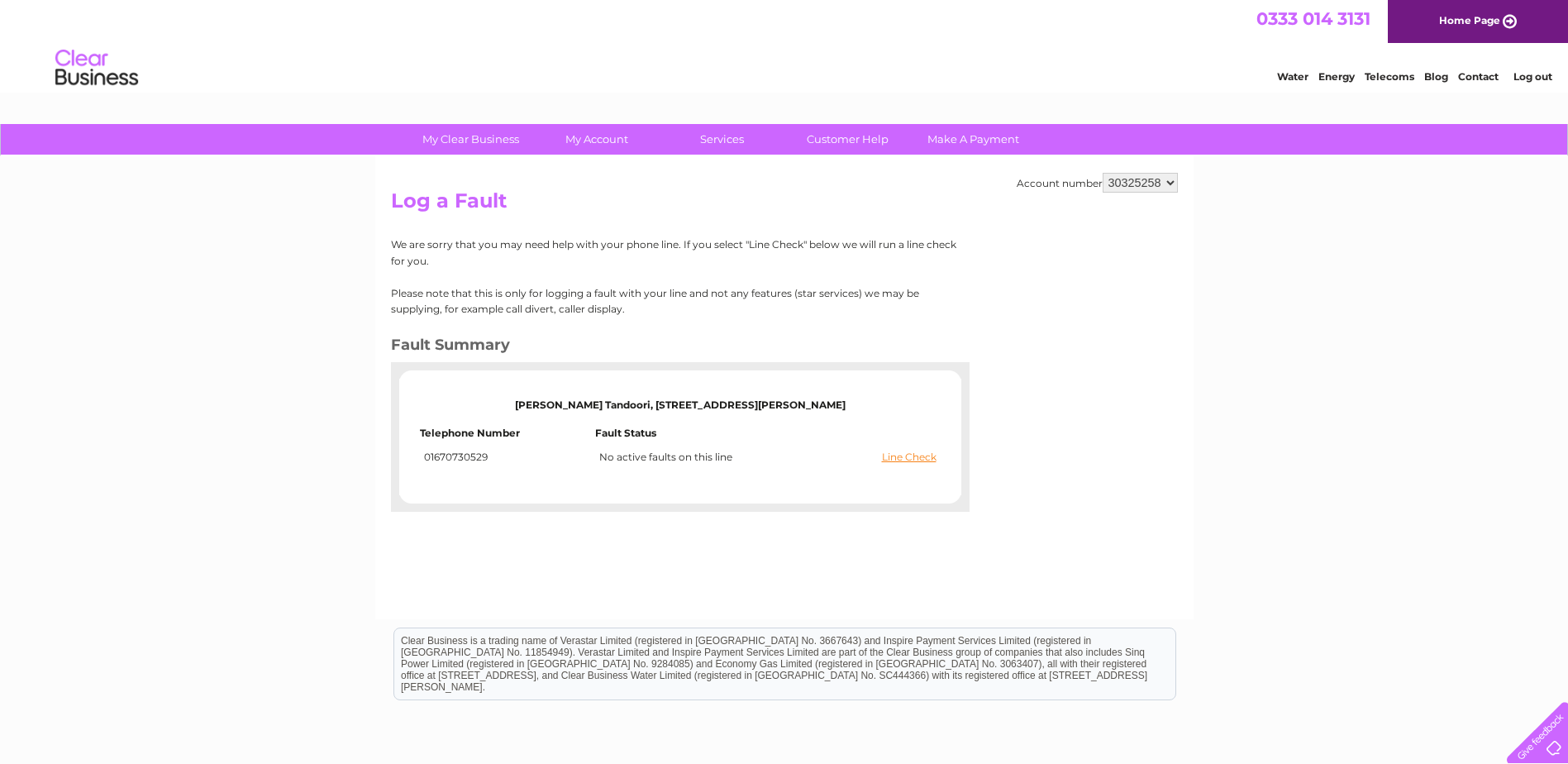
click at [410, 654] on div "Clear Business is a trading name of Verastar Limited (registered in [GEOGRAPHIC…" at bounding box center [785, 664] width 782 height 72
drag, startPoint x: 410, startPoint y: 654, endPoint x: 609, endPoint y: 666, distance: 199.4
click at [609, 665] on div "Clear Business is a trading name of Verastar Limited (registered in [GEOGRAPHIC…" at bounding box center [785, 664] width 782 height 72
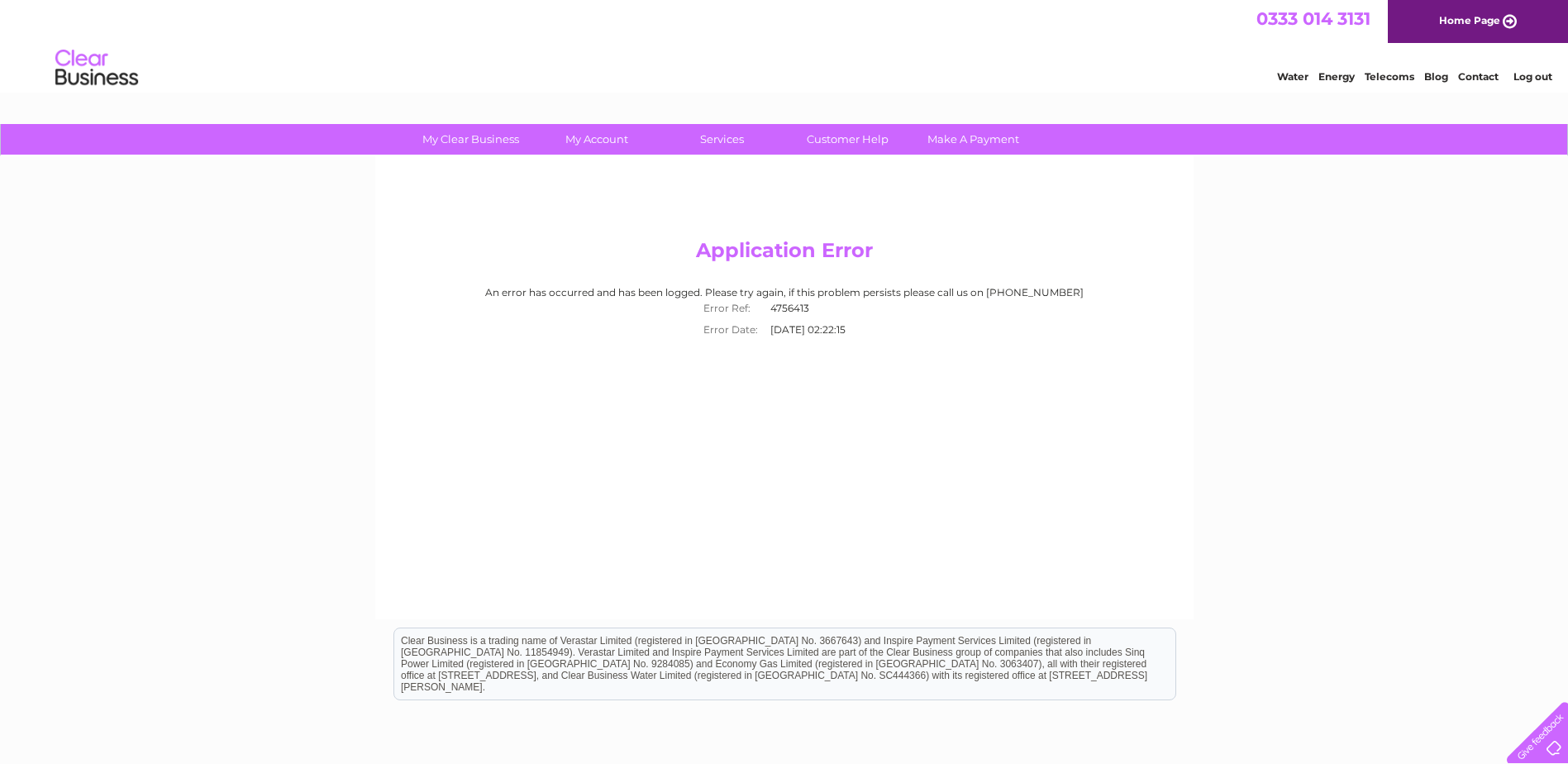
click at [1495, 16] on link "Home Page" at bounding box center [1477, 21] width 180 height 43
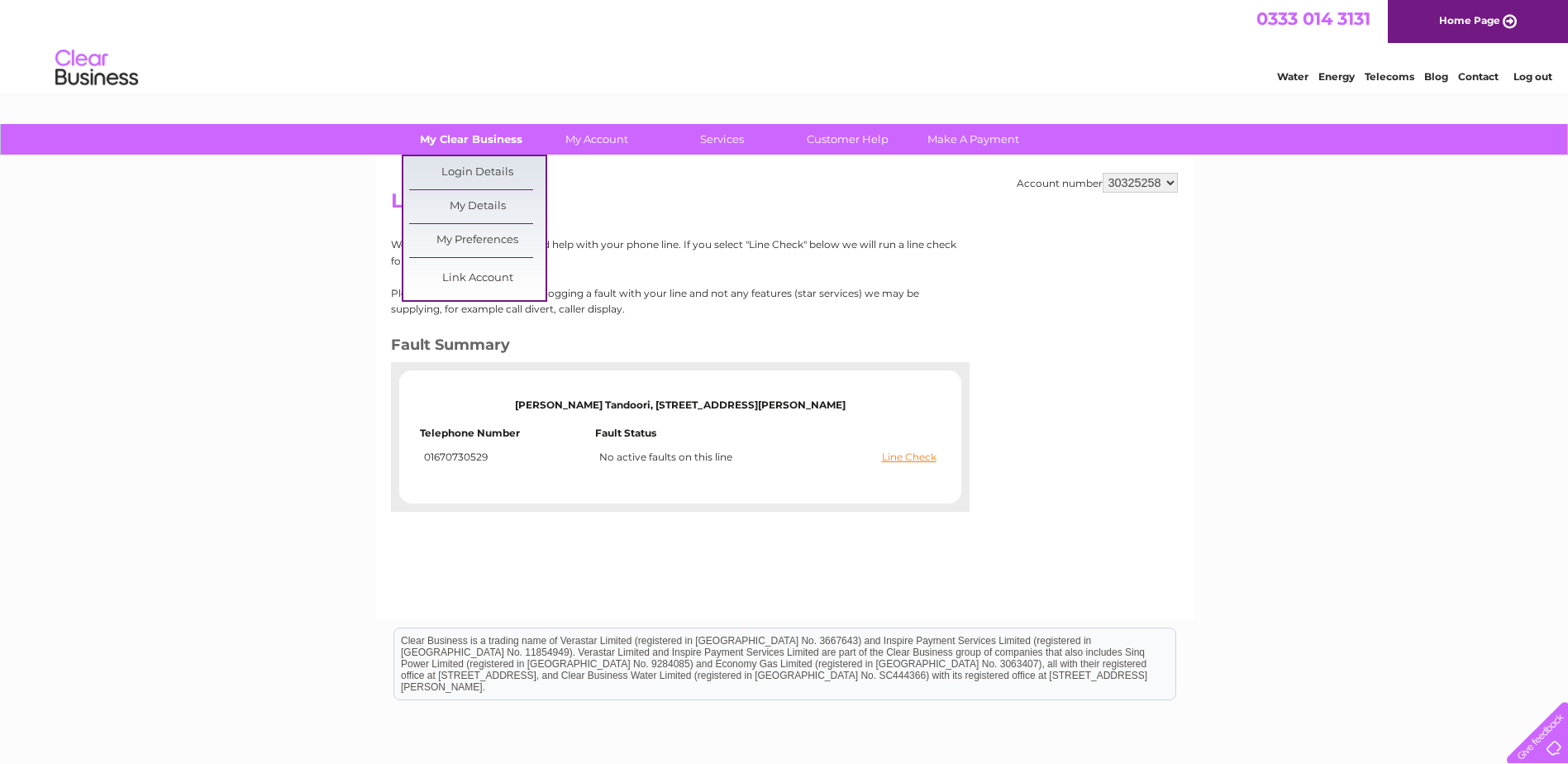
click at [501, 146] on link "My Clear Business" at bounding box center [470, 139] width 136 height 31
